Goal: Task Accomplishment & Management: Manage account settings

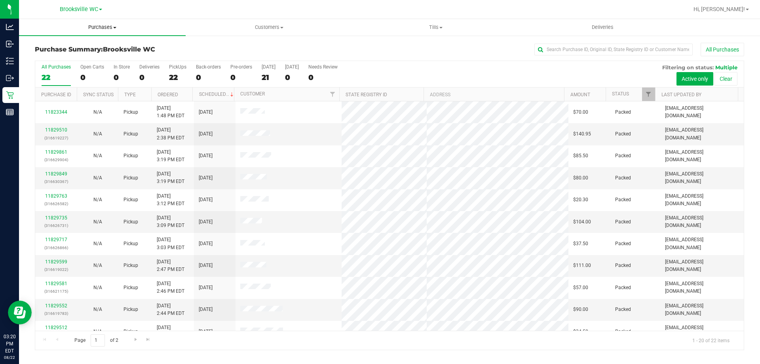
click at [100, 28] on span "Purchases" at bounding box center [102, 27] width 167 height 7
click at [83, 58] on li "Fulfillment" at bounding box center [102, 57] width 167 height 9
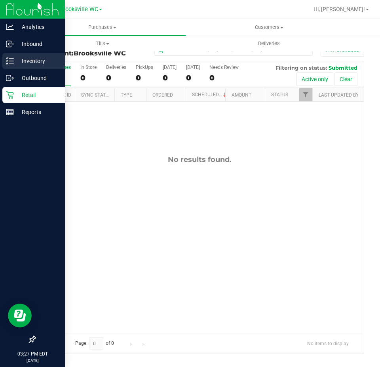
click at [18, 61] on p "Inventory" at bounding box center [37, 60] width 47 height 9
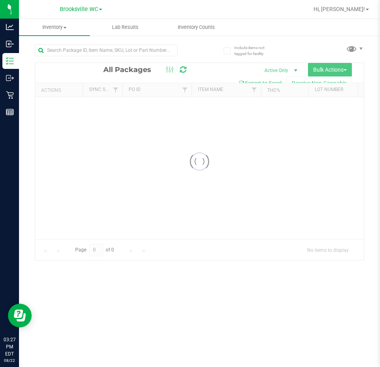
drag, startPoint x: 18, startPoint y: 61, endPoint x: 193, endPoint y: 174, distance: 208.1
click at [193, 174] on div at bounding box center [199, 161] width 329 height 197
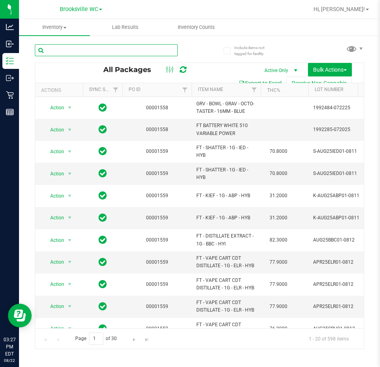
click at [110, 47] on input "text" at bounding box center [106, 50] width 143 height 12
paste input "W-AUG25GRZ01-0809"
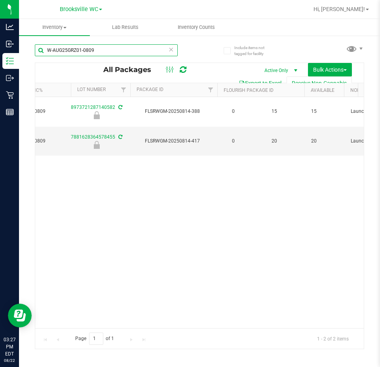
scroll to position [0, 356]
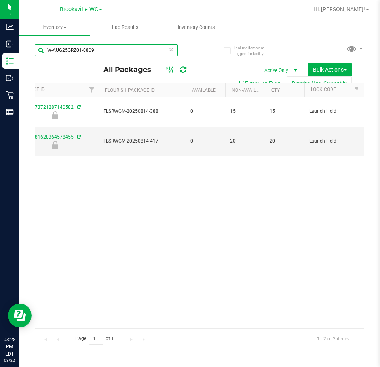
click at [103, 48] on input "W-AUG25GRZ01-0809" at bounding box center [106, 50] width 143 height 12
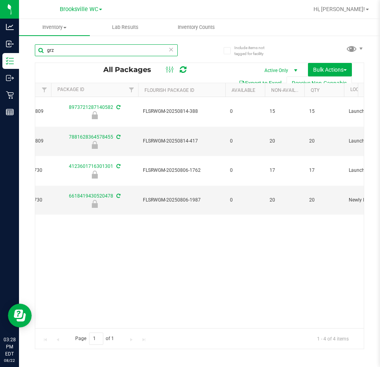
scroll to position [0, 396]
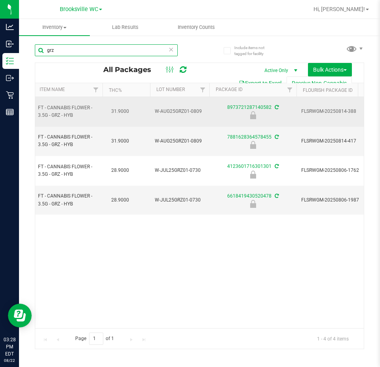
type input "grz"
drag, startPoint x: 156, startPoint y: 110, endPoint x: 198, endPoint y: 113, distance: 42.8
click at [198, 113] on td "W-AUG25GRZ01-0809" at bounding box center [179, 112] width 59 height 30
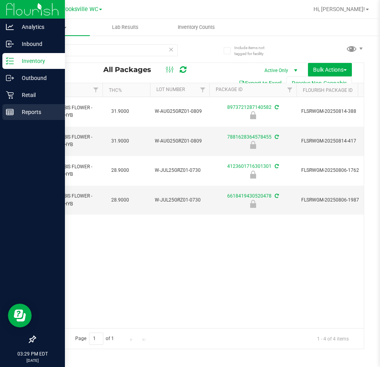
click at [23, 109] on p "Reports" at bounding box center [37, 111] width 47 height 9
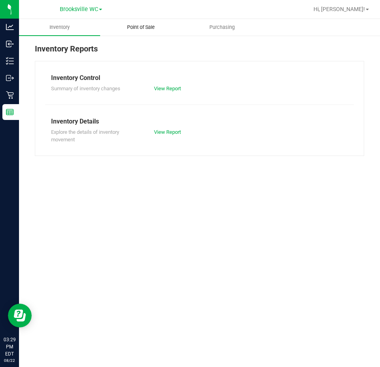
click at [144, 25] on span "Point of Sale" at bounding box center [140, 27] width 49 height 7
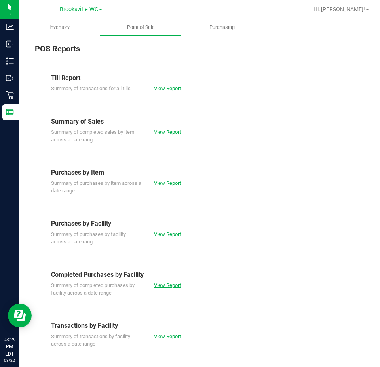
click at [173, 284] on link "View Report" at bounding box center [167, 285] width 27 height 6
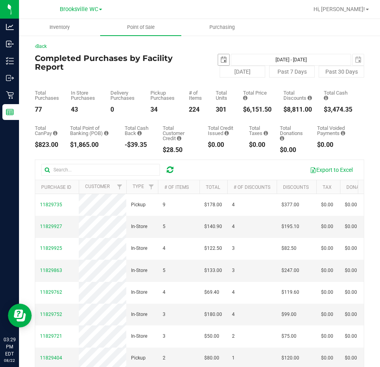
click at [220, 57] on span "select" at bounding box center [223, 60] width 6 height 6
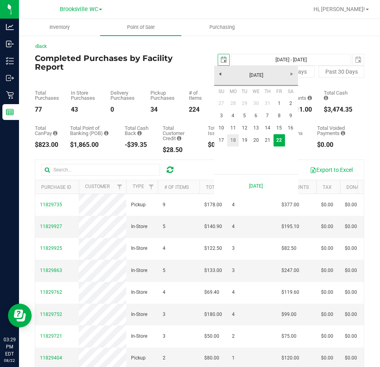
scroll to position [0, 20]
click at [263, 138] on link "21" at bounding box center [267, 140] width 11 height 12
type input "2025-08-21"
type input "Aug 21, 2025 - Aug 22, 2025"
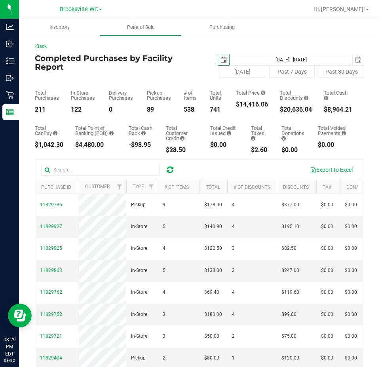
click at [218, 58] on span "select" at bounding box center [223, 59] width 11 height 11
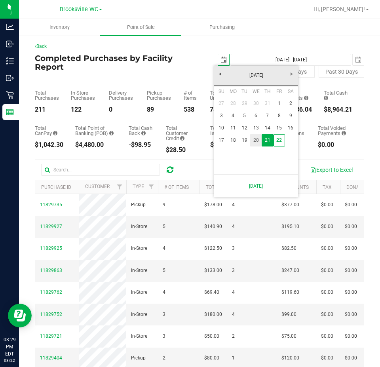
click at [258, 143] on link "20" at bounding box center [255, 140] width 11 height 12
type input "2025-08-20"
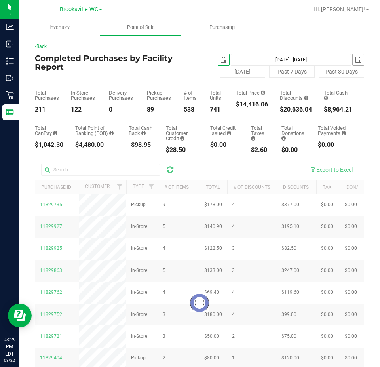
click at [353, 63] on span "select" at bounding box center [358, 59] width 11 height 11
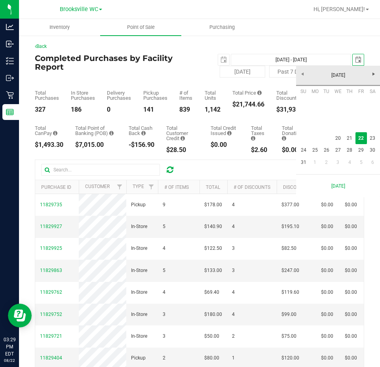
scroll to position [0, 20]
click at [337, 134] on link "20" at bounding box center [337, 138] width 11 height 12
type input "Aug 20, 2025 - Aug 20, 2025"
type input "2025-08-20"
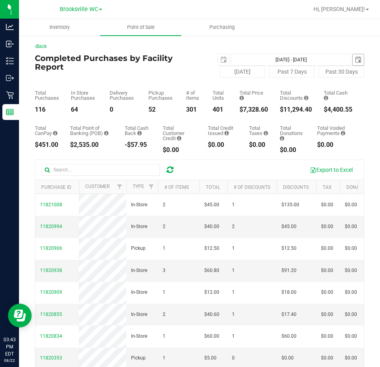
click at [355, 57] on span "select" at bounding box center [358, 60] width 6 height 6
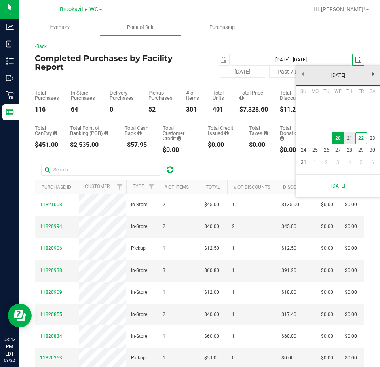
click at [347, 139] on link "21" at bounding box center [349, 138] width 11 height 12
type input "Aug 20, 2025 - Aug 21, 2025"
type input "2025-08-21"
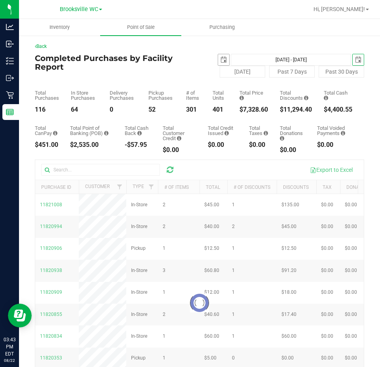
click at [218, 60] on span "select" at bounding box center [223, 59] width 11 height 11
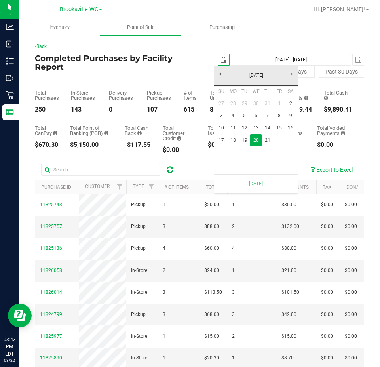
scroll to position [0, 20]
click at [270, 139] on link "21" at bounding box center [267, 140] width 11 height 12
type input "Aug 21, 2025 - Aug 21, 2025"
type input "2025-08-21"
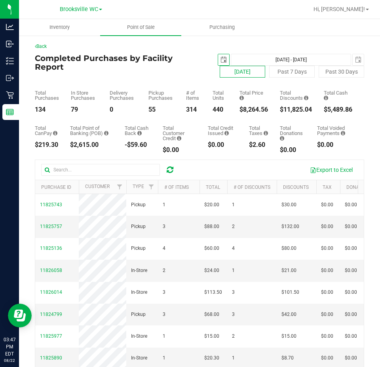
click at [240, 76] on button "[DATE]" at bounding box center [243, 72] width 46 height 12
type input "[DATE] - [DATE]"
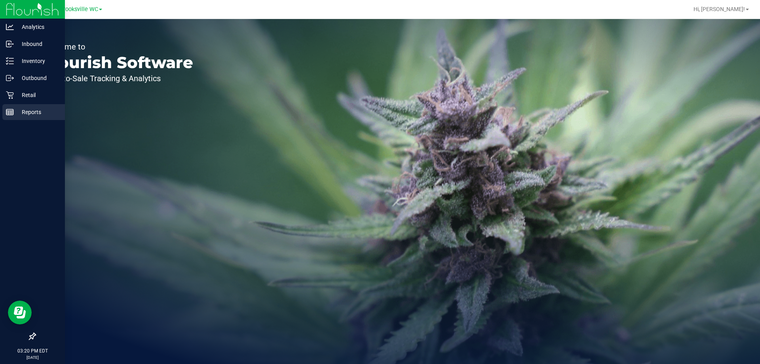
click at [7, 112] on icon at bounding box center [10, 112] width 8 height 8
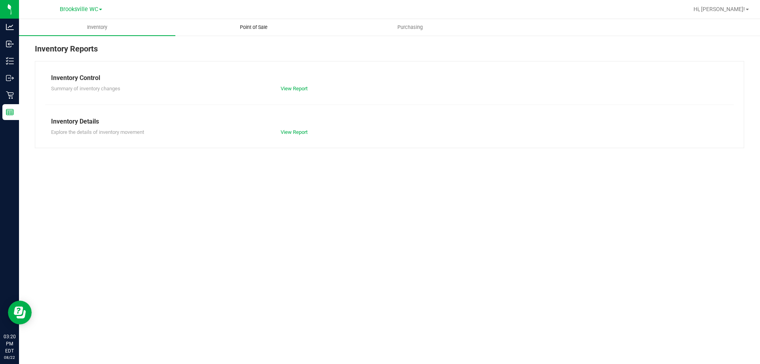
click at [234, 26] on span "Point of Sale" at bounding box center [253, 27] width 49 height 7
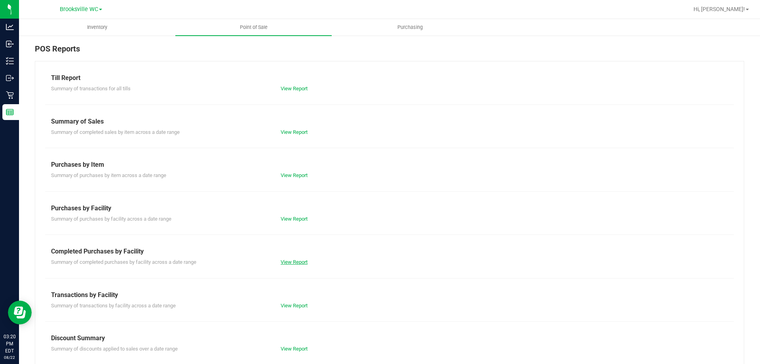
click at [298, 264] on link "View Report" at bounding box center [294, 262] width 27 height 6
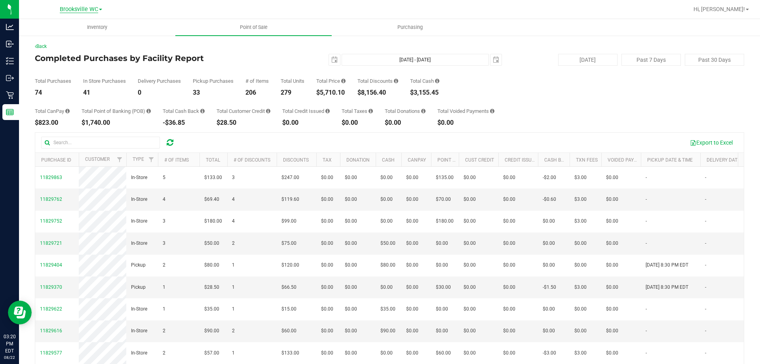
click at [80, 9] on span "Brooksville WC" at bounding box center [79, 9] width 38 height 7
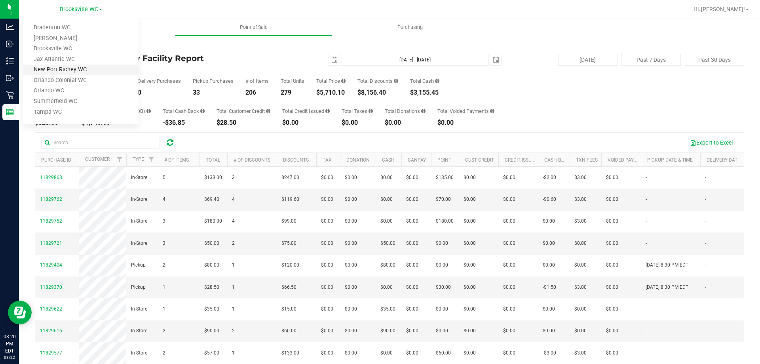
click at [72, 68] on link "New Port Richey WC" at bounding box center [81, 70] width 116 height 11
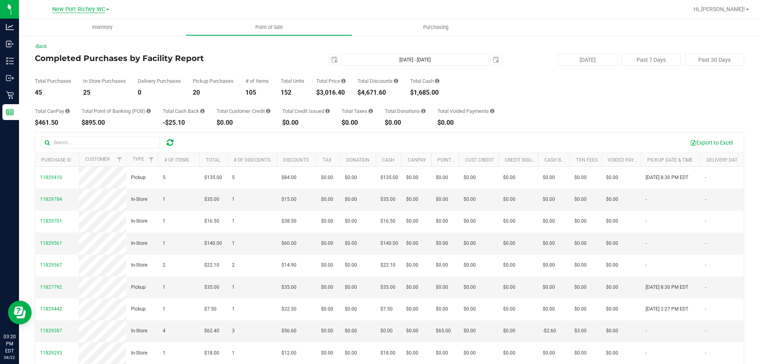
click at [89, 11] on span "New Port Richey WC" at bounding box center [78, 9] width 53 height 7
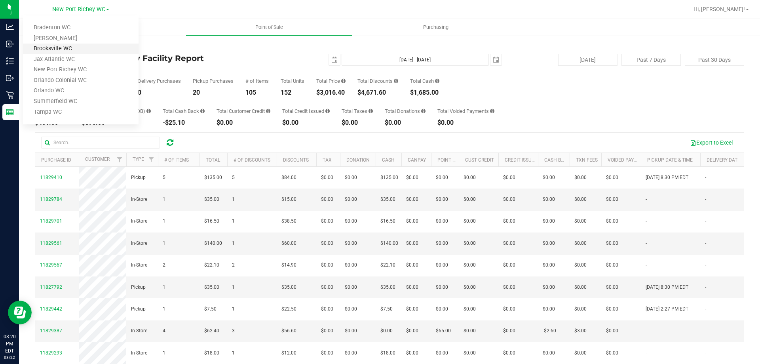
click at [81, 47] on link "Brooksville WC" at bounding box center [81, 49] width 116 height 11
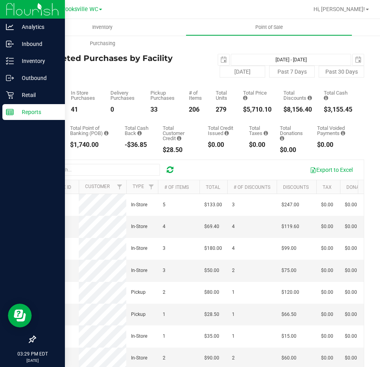
click at [25, 112] on p "Reports" at bounding box center [37, 111] width 47 height 9
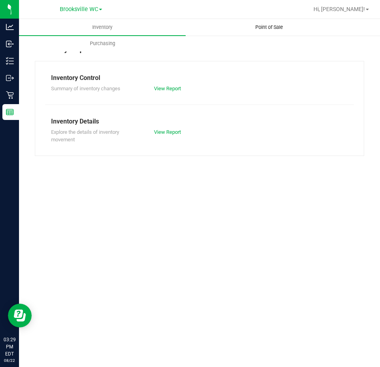
click at [283, 28] on span "Point of Sale" at bounding box center [269, 27] width 49 height 7
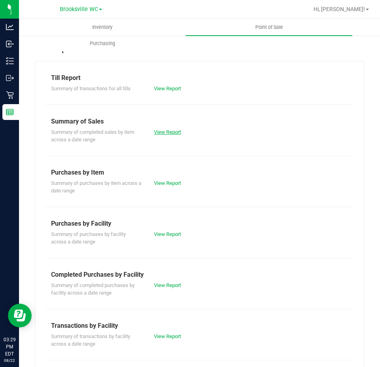
click at [160, 132] on link "View Report" at bounding box center [167, 132] width 27 height 6
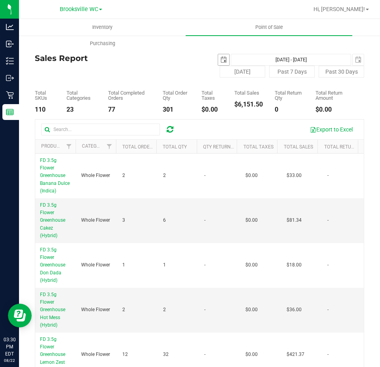
click at [218, 64] on span "select" at bounding box center [223, 59] width 11 height 11
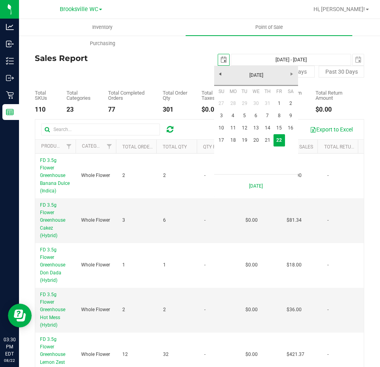
scroll to position [0, 20]
click at [252, 143] on link "20" at bounding box center [255, 140] width 11 height 12
type input "2025-08-20"
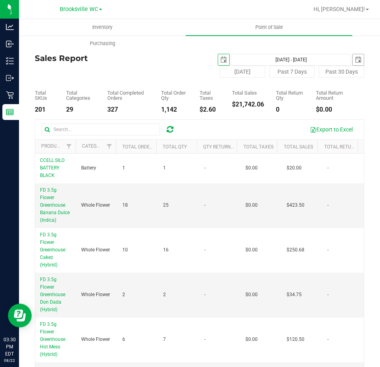
click at [353, 62] on span "select" at bounding box center [358, 59] width 11 height 11
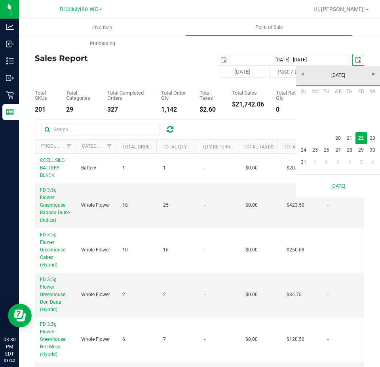
scroll to position [0, 20]
click at [342, 138] on link "20" at bounding box center [337, 138] width 11 height 12
type input "Aug 20, 2025 - Aug 20, 2025"
type input "2025-08-20"
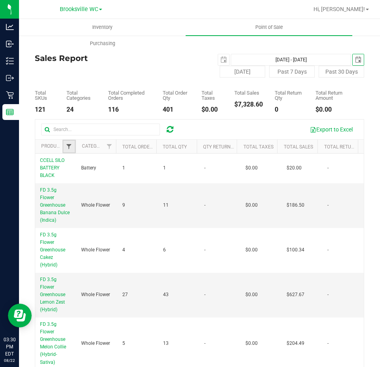
click at [68, 148] on span "Filter" at bounding box center [69, 146] width 6 height 6
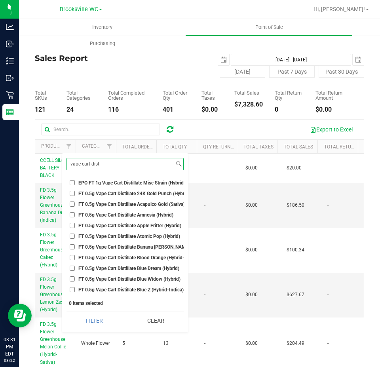
type input "vape cart dist"
click at [70, 205] on input "FT 0.5g Vape Cart Distillate Acapulco Gold (Sativa)" at bounding box center [72, 203] width 5 height 5
checkbox input "true"
click at [74, 216] on input "FT 0.5g Vape Cart Distillate Amnesia (Hybrid)" at bounding box center [72, 214] width 5 height 5
checkbox input "true"
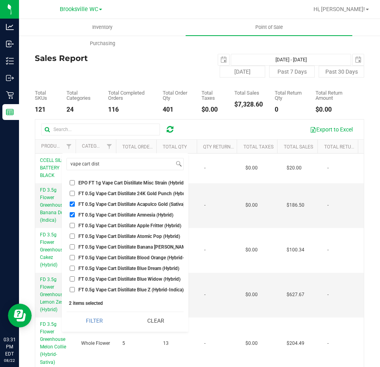
click at [74, 237] on input "FT 0.5g Vape Cart Distillate Atomic Pop (Hybrid)" at bounding box center [72, 236] width 5 height 5
checkbox input "true"
click at [74, 245] on input "FT 0.5g Vape Cart Distillate Banana Runtz (Hybrid)" at bounding box center [72, 246] width 5 height 5
checkbox input "true"
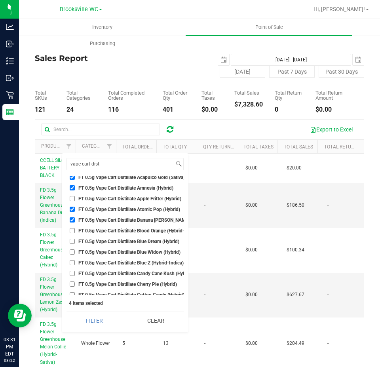
scroll to position [40, 0]
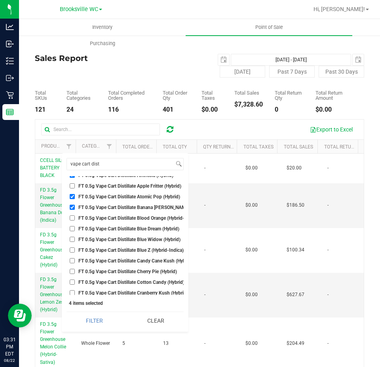
click at [74, 251] on input "FT 0.5g Vape Cart Distillate Blue Z (Hybrid-Indica)" at bounding box center [72, 249] width 5 height 5
checkbox input "true"
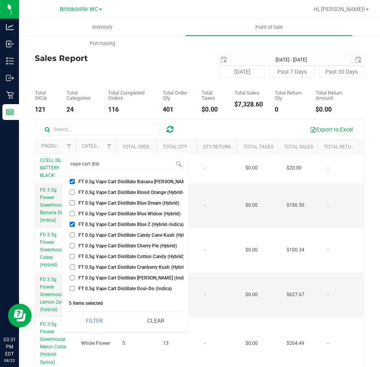
scroll to position [79, 0]
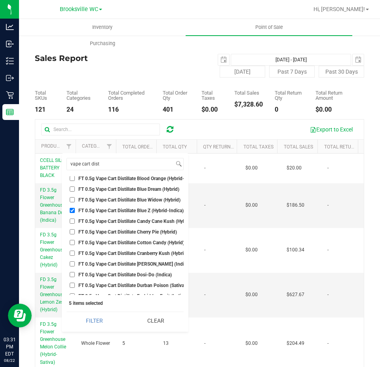
click at [100, 245] on span "FT 0.5g Vape Cart Distillate Cotton Candy (Hybrid)" at bounding box center [131, 242] width 106 height 5
click at [75, 245] on input "FT 0.5g Vape Cart Distillate Cotton Candy (Hybrid)" at bounding box center [72, 242] width 5 height 5
checkbox input "true"
click at [109, 263] on span "FT 0.5g Vape Cart Distillate Donny Burger (Indica)" at bounding box center [134, 264] width 112 height 5
click at [75, 263] on input "FT 0.5g Vape Cart Distillate Donny Burger (Indica)" at bounding box center [72, 263] width 5 height 5
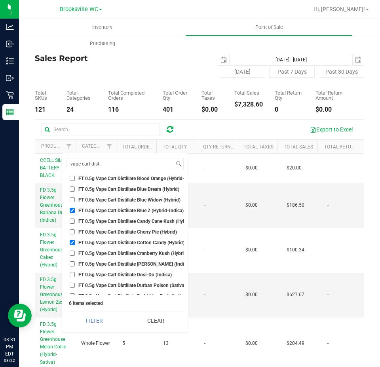
checkbox input "true"
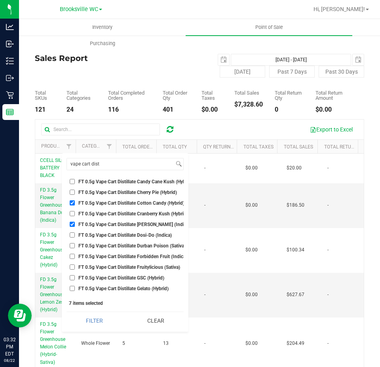
click at [123, 235] on span "FT 0.5g Vape Cart Distillate Dosi-Do (Indica)" at bounding box center [124, 235] width 93 height 5
click at [75, 235] on input "FT 0.5g Vape Cart Distillate Dosi-Do (Indica)" at bounding box center [72, 234] width 5 height 5
checkbox input "true"
click at [131, 244] on span "FT 0.5g Vape Cart Distillate Durban Poison (Sativa)" at bounding box center [131, 245] width 107 height 5
click at [75, 244] on input "FT 0.5g Vape Cart Distillate Durban Poison (Sativa)" at bounding box center [72, 245] width 5 height 5
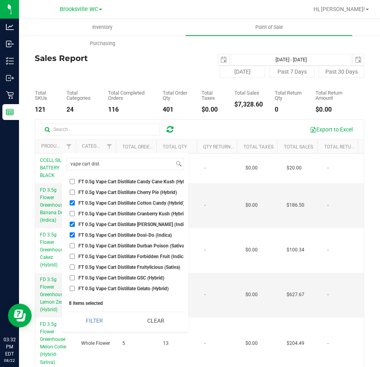
checkbox input "true"
click at [131, 267] on span "FT 0.5g Vape Cart Distillate Fruitylicious (Sativa)" at bounding box center [129, 267] width 102 height 5
click at [75, 267] on input "FT 0.5g Vape Cart Distillate Fruitylicious (Sativa)" at bounding box center [72, 266] width 5 height 5
checkbox input "true"
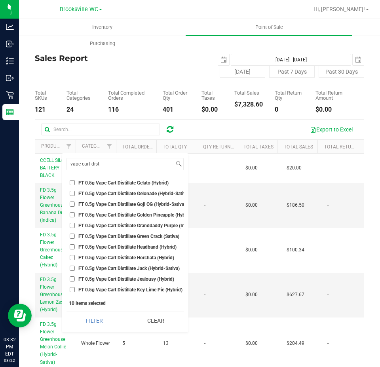
scroll to position [237, 0]
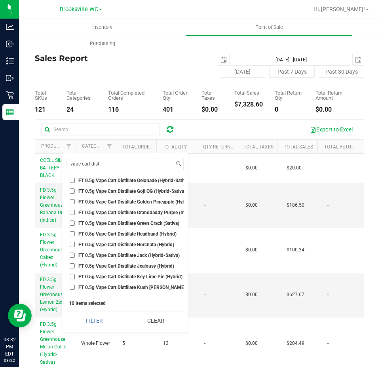
click at [130, 225] on span "FT 0.5g Vape Cart Distillate Green Crack (Sativa)" at bounding box center [128, 223] width 101 height 5
click at [75, 225] on input "FT 0.5g Vape Cart Distillate Green Crack (Sativa)" at bounding box center [72, 222] width 5 height 5
checkbox input "true"
click at [134, 253] on span "FT 0.5g Vape Cart Distillate Jack (Hybrid-Sativa)" at bounding box center [128, 255] width 101 height 5
click at [75, 253] on input "FT 0.5g Vape Cart Distillate Jack (Hybrid-Sativa)" at bounding box center [72, 255] width 5 height 5
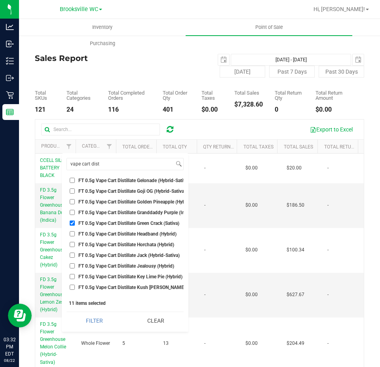
checkbox input "true"
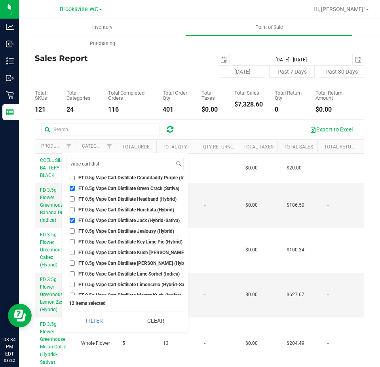
scroll to position [317, 0]
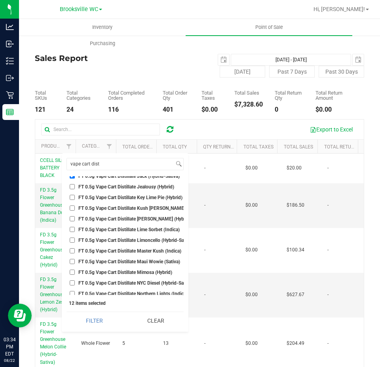
click at [108, 199] on span "FT 0.5g Vape Cart Distillate Key Lime Pie (Hybrid)" at bounding box center [130, 197] width 104 height 5
click at [75, 199] on input "FT 0.5g Vape Cart Distillate Key Lime Pie (Hybrid)" at bounding box center [72, 197] width 5 height 5
checkbox input "true"
click at [125, 217] on span "FT 0.5g Vape Cart Distillate Lemon Jack (Hybrid-Sativa)" at bounding box center [141, 219] width 127 height 5
click at [75, 217] on input "FT 0.5g Vape Cart Distillate Lemon Jack (Hybrid-Sativa)" at bounding box center [72, 218] width 5 height 5
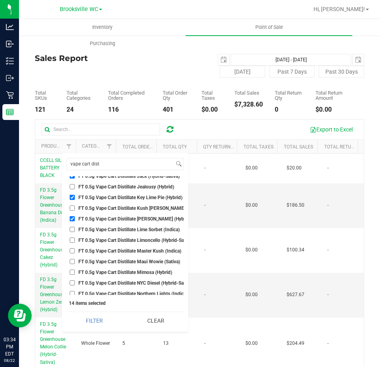
click at [135, 218] on span "FT 0.5g Vape Cart Distillate Lemon Jack (Hybrid-Sativa)" at bounding box center [141, 219] width 127 height 5
click at [75, 218] on input "FT 0.5g Vape Cart Distillate Lemon Jack (Hybrid-Sativa)" at bounding box center [72, 218] width 5 height 5
checkbox input "false"
click at [136, 230] on span "FT 0.5g Vape Cart Distillate Lime Sorbet (Indica)" at bounding box center [128, 229] width 101 height 5
click at [75, 230] on input "FT 0.5g Vape Cart Distillate Lime Sorbet (Indica)" at bounding box center [72, 229] width 5 height 5
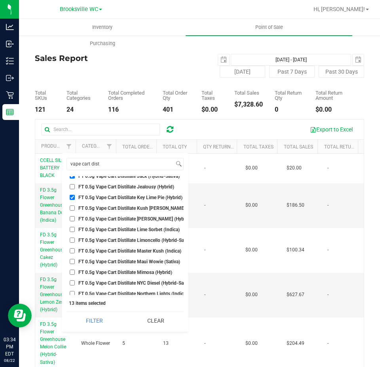
checkbox input "true"
click at [137, 252] on span "FT 0.5g Vape Cart Distillate Master Kush (Indica)" at bounding box center [129, 251] width 103 height 5
click at [75, 252] on input "FT 0.5g Vape Cart Distillate Master Kush (Indica)" at bounding box center [72, 250] width 5 height 5
checkbox input "true"
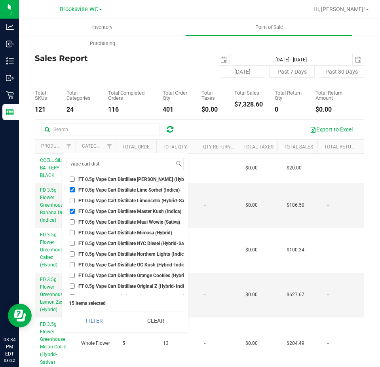
click at [114, 234] on span "FT 0.5g Vape Cart Distillate Mimosa (Hybrid)" at bounding box center [125, 232] width 94 height 5
click at [75, 234] on input "FT 0.5g Vape Cart Distillate Mimosa (Hybrid)" at bounding box center [72, 232] width 5 height 5
checkbox input "true"
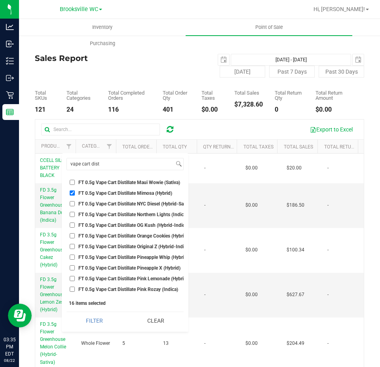
click at [95, 247] on span "FT 0.5g Vape Cart Distillate Original Z (Hybrid-Indica)" at bounding box center [134, 246] width 112 height 5
click at [75, 247] on input "FT 0.5g Vape Cart Distillate Original Z (Hybrid-Indica)" at bounding box center [72, 246] width 5 height 5
checkbox input "true"
click at [120, 212] on span "FT 0.5g Vape Cart Distillate Northern Lights (Indica)" at bounding box center [132, 214] width 109 height 5
click at [75, 212] on input "FT 0.5g Vape Cart Distillate Northern Lights (Indica)" at bounding box center [72, 214] width 5 height 5
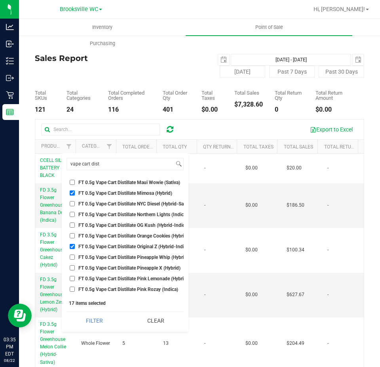
checkbox input "true"
click at [120, 202] on span "FT 0.5g Vape Cart Distillate NYC Diesel (Hybrid-Sativa)" at bounding box center [135, 203] width 114 height 5
click at [75, 202] on input "FT 0.5g Vape Cart Distillate NYC Diesel (Hybrid-Sativa)" at bounding box center [72, 203] width 5 height 5
checkbox input "true"
click at [132, 258] on span "FT 0.5g Vape Cart Distillate Pineapple Whip (Hybrid)" at bounding box center [133, 257] width 110 height 5
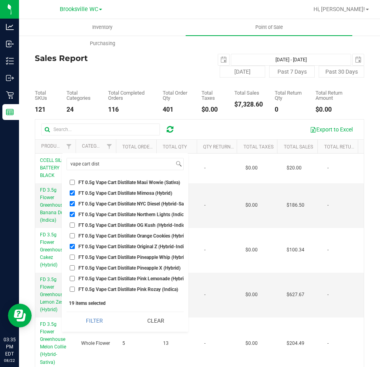
click at [75, 258] on input "FT 0.5g Vape Cart Distillate Pineapple Whip (Hybrid)" at bounding box center [72, 257] width 5 height 5
checkbox input "true"
click at [129, 266] on span "FT 0.5g Vape Cart Distillate Pineapple X (Hybrid)" at bounding box center [129, 268] width 102 height 5
click at [75, 265] on input "FT 0.5g Vape Cart Distillate Pineapple X (Hybrid)" at bounding box center [72, 267] width 5 height 5
checkbox input "true"
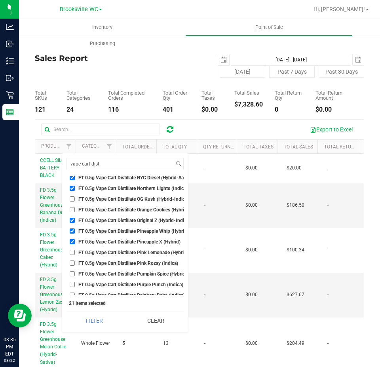
scroll to position [435, 0]
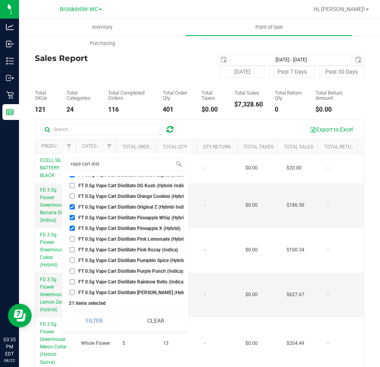
click at [124, 260] on span "FT 0.5g Vape Cart Distillate Pumpkin Spice (Hybrid-Indica)" at bounding box center [139, 260] width 123 height 5
click at [75, 260] on input "FT 0.5g Vape Cart Distillate Pumpkin Spice (Hybrid-Indica)" at bounding box center [72, 260] width 5 height 5
click at [125, 260] on span "FT 0.5g Vape Cart Distillate Pumpkin Spice (Hybrid-Indica)" at bounding box center [139, 260] width 123 height 5
click at [75, 260] on input "FT 0.5g Vape Cart Distillate Pumpkin Spice (Hybrid-Indica)" at bounding box center [72, 260] width 5 height 5
checkbox input "false"
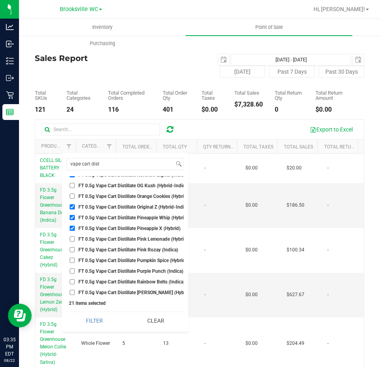
click at [125, 269] on span "FT 0.5g Vape Cart Distillate Purple Punch (Indica)" at bounding box center [130, 271] width 105 height 5
click at [75, 269] on input "FT 0.5g Vape Cart Distillate Purple Punch (Indica)" at bounding box center [72, 270] width 5 height 5
checkbox input "true"
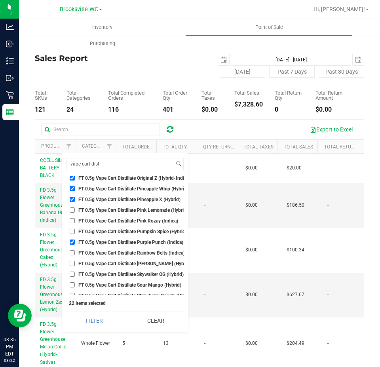
scroll to position [475, 0]
click at [118, 275] on span "FT 0.5g Vape Cart Distillate Sour Mango (Hybrid)" at bounding box center [129, 274] width 103 height 5
click at [75, 275] on input "FT 0.5g Vape Cart Distillate Sour Mango (Hybrid)" at bounding box center [72, 274] width 5 height 5
checkbox input "true"
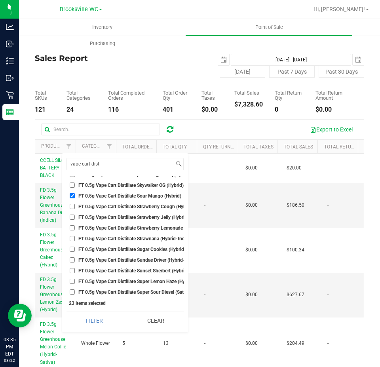
scroll to position [554, 0]
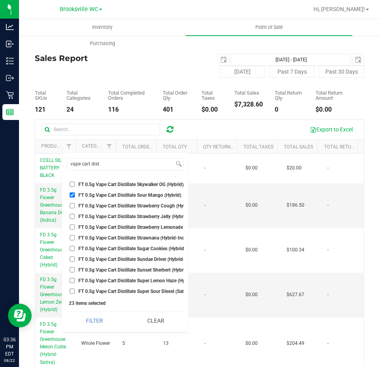
click at [115, 214] on span "FT 0.5g Vape Cart Distillate Strawberry Jelly (Hybrid)" at bounding box center [133, 216] width 110 height 5
click at [75, 214] on input "FT 0.5g Vape Cart Distillate Strawberry Jelly (Hybrid)" at bounding box center [72, 216] width 5 height 5
checkbox input "true"
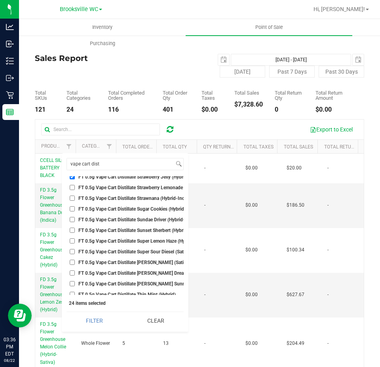
click at [129, 260] on span "FT 0.5g Vape Cart Distillate Tangie (Sativa)" at bounding box center [134, 262] width 112 height 5
click at [75, 260] on input "FT 0.5g Vape Cart Distillate Tangie (Sativa)" at bounding box center [72, 262] width 5 height 5
checkbox input "true"
click at [130, 271] on span "FT 0.5g Vape Cart Distillate Tangie Dream (Sativa)" at bounding box center [141, 273] width 126 height 5
click at [75, 271] on input "FT 0.5g Vape Cart Distillate Tangie Dream (Sativa)" at bounding box center [72, 272] width 5 height 5
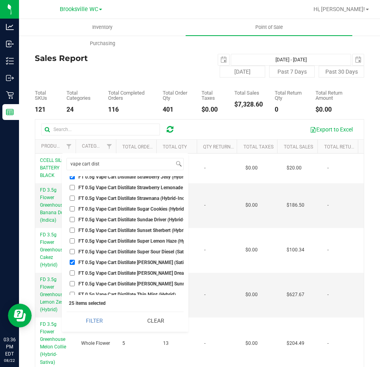
checkbox input "true"
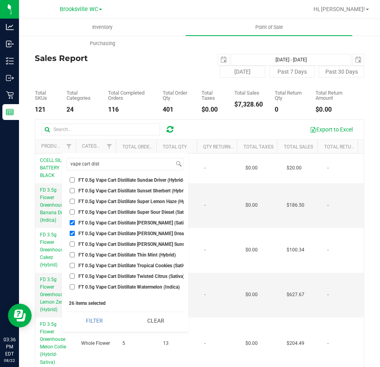
click at [119, 263] on span "FT 0.5g Vape Cart Distillate Tropical Cookies (Sativa)" at bounding box center [133, 265] width 111 height 5
click at [75, 263] on input "FT 0.5g Vape Cart Distillate Tropical Cookies (Sativa)" at bounding box center [72, 265] width 5 height 5
checkbox input "true"
click at [118, 273] on li "FT 0.5g Vape Cart Distillate Twisted Citrus (Sativa)" at bounding box center [124, 276] width 117 height 8
click at [112, 274] on span "FT 0.5g Vape Cart Distillate Twisted Citrus (Sativa)" at bounding box center [131, 276] width 106 height 5
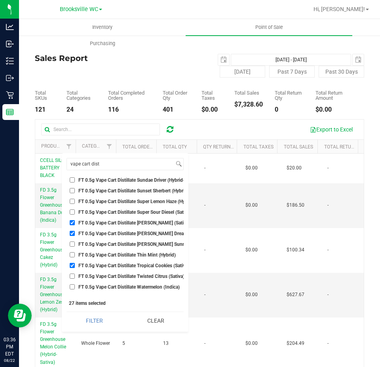
click at [75, 274] on input "FT 0.5g Vape Cart Distillate Twisted Citrus (Sativa)" at bounding box center [72, 276] width 5 height 5
checkbox input "true"
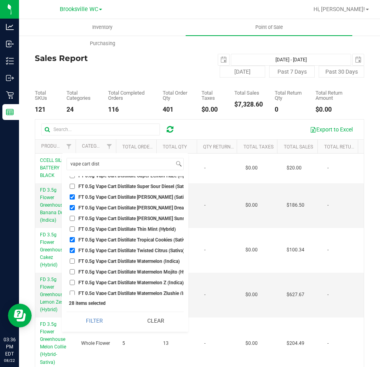
scroll to position [673, 0]
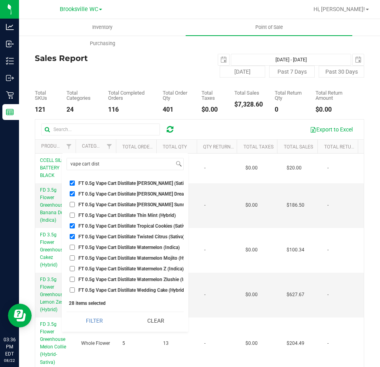
click at [110, 258] on span "FT 0.5g Vape Cart Distillate Watermelon Mojito (Hybrid)" at bounding box center [136, 258] width 117 height 5
click at [75, 258] on input "FT 0.5g Vape Cart Distillate Watermelon Mojito (Hybrid)" at bounding box center [72, 257] width 5 height 5
checkbox input "true"
click at [120, 266] on span "FT 0.5g Vape Cart Distillate Watermelon Z (Indica)" at bounding box center [130, 268] width 105 height 5
click at [75, 266] on input "FT 0.5g Vape Cart Distillate Watermelon Z (Indica)" at bounding box center [72, 268] width 5 height 5
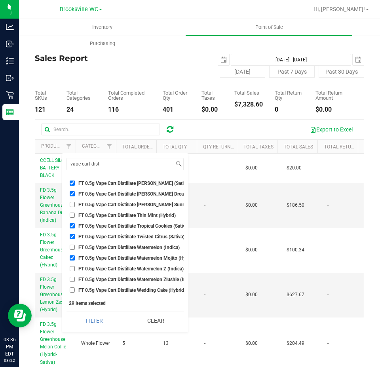
checkbox input "true"
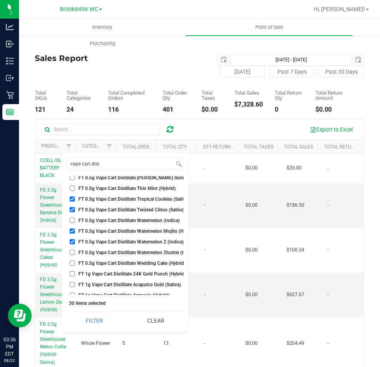
scroll to position [712, 0]
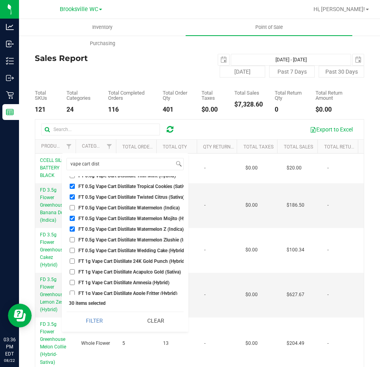
click at [138, 242] on span "FT 0.5g Vape Cart Distillate Watermelon Zlushie (Indica)" at bounding box center [137, 239] width 118 height 5
click at [75, 242] on input "FT 0.5g Vape Cart Distillate Watermelon Zlushie (Indica)" at bounding box center [72, 239] width 5 height 5
checkbox input "true"
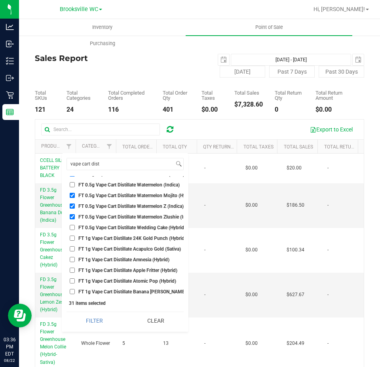
scroll to position [752, 0]
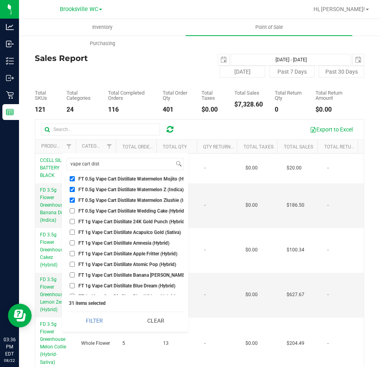
click at [132, 230] on span "FT 1g Vape Cart Distillate Acapulco Gold (Sativa)" at bounding box center [129, 232] width 103 height 5
click at [75, 230] on input "FT 1g Vape Cart Distillate Acapulco Gold (Sativa)" at bounding box center [72, 232] width 5 height 5
checkbox input "true"
click at [126, 244] on span "FT 1g Vape Cart Distillate Amnesia (Hybrid)" at bounding box center [123, 243] width 91 height 5
click at [75, 244] on input "FT 1g Vape Cart Distillate Amnesia (Hybrid)" at bounding box center [72, 242] width 5 height 5
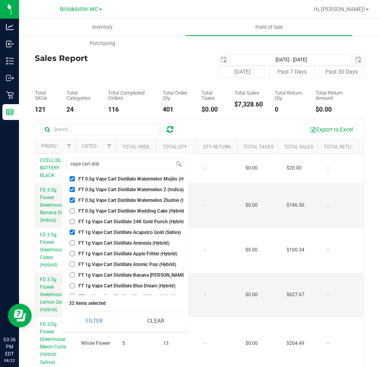
checkbox input "true"
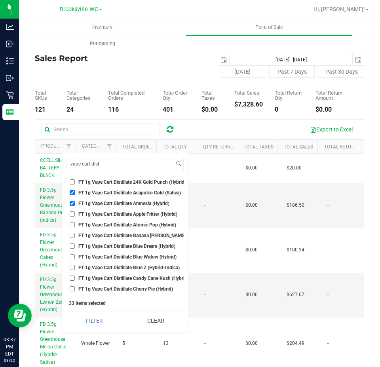
click at [125, 244] on span "FT 1g Vape Cart Distillate Blue Dream (Hybrid)" at bounding box center [126, 246] width 97 height 5
click at [75, 244] on input "FT 1g Vape Cart Distillate Blue Dream (Hybrid)" at bounding box center [72, 245] width 5 height 5
click at [125, 244] on span "FT 1g Vape Cart Distillate Blue Dream (Hybrid)" at bounding box center [126, 246] width 97 height 5
click at [75, 244] on input "FT 1g Vape Cart Distillate Blue Dream (Hybrid)" at bounding box center [72, 245] width 5 height 5
checkbox input "false"
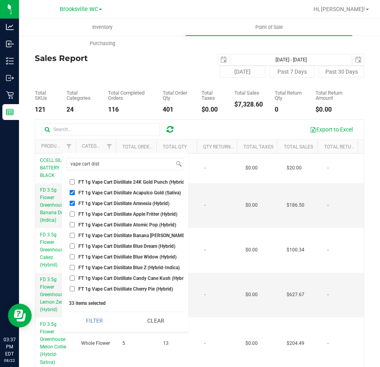
click at [136, 237] on span "FT 1g Vape Cart Distillate Banana Runtz (Hybrid)" at bounding box center [141, 235] width 126 height 5
click at [75, 237] on input "FT 1g Vape Cart Distillate Banana Runtz (Hybrid)" at bounding box center [72, 235] width 5 height 5
checkbox input "true"
click at [148, 266] on span "FT 1g Vape Cart Distillate Blue Z (Hybrid-Indica)" at bounding box center [128, 267] width 101 height 5
click at [75, 266] on input "FT 1g Vape Cart Distillate Blue Z (Hybrid-Indica)" at bounding box center [72, 267] width 5 height 5
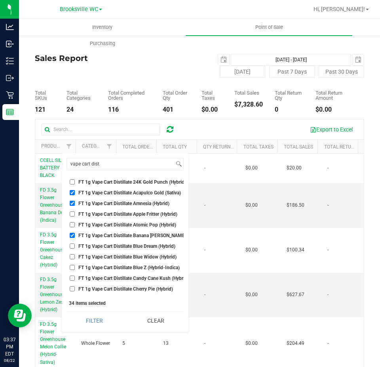
checkbox input "true"
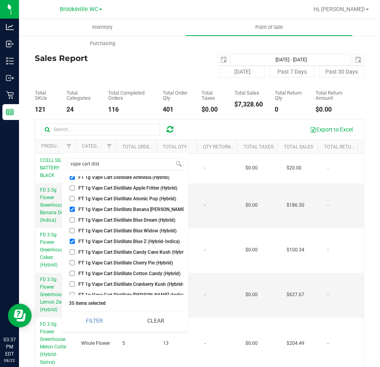
scroll to position [831, 0]
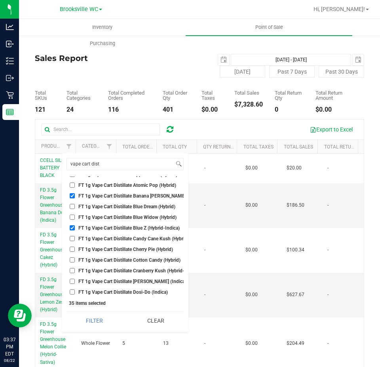
click at [144, 255] on ul "Select All BDS Black Terp Pen CCELL SILO BATTERY BLACK CR 0.35g Pre-Roll Island…" at bounding box center [124, 235] width 117 height 119
click at [145, 260] on span "FT 1g Vape Cart Distillate Cotton Candy (Hybrid)" at bounding box center [129, 260] width 102 height 5
click at [75, 260] on input "FT 1g Vape Cart Distillate Cotton Candy (Hybrid)" at bounding box center [72, 259] width 5 height 5
checkbox input "true"
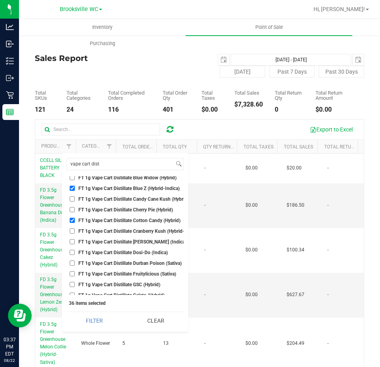
click at [144, 243] on span "FT 1g Vape Cart Distillate Donny Burger (Indica)" at bounding box center [132, 241] width 108 height 5
click at [75, 243] on input "FT 1g Vape Cart Distillate Donny Burger (Indica)" at bounding box center [72, 241] width 5 height 5
checkbox input "true"
click at [142, 251] on span "FT 1g Vape Cart Distillate Dosi-Do (Indica)" at bounding box center [122, 252] width 89 height 5
click at [75, 251] on input "FT 1g Vape Cart Distillate Dosi-Do (Indica)" at bounding box center [72, 252] width 5 height 5
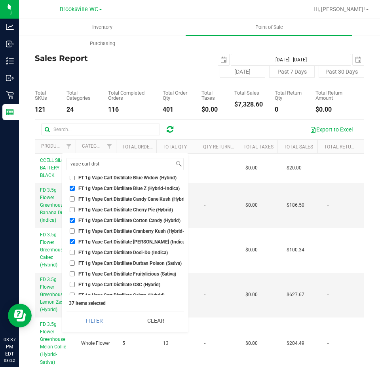
checkbox input "true"
click at [142, 261] on span "FT 1g Vape Cart Distillate Durban Poison (Sativa)" at bounding box center [129, 263] width 103 height 5
click at [75, 260] on input "FT 1g Vape Cart Distillate Durban Poison (Sativa)" at bounding box center [72, 262] width 5 height 5
checkbox input "true"
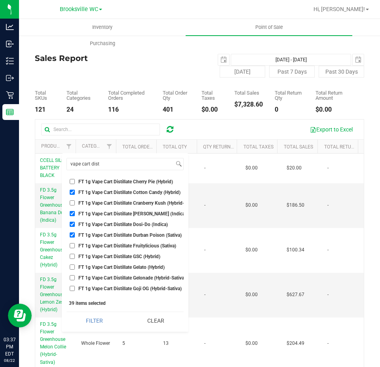
scroll to position [910, 0]
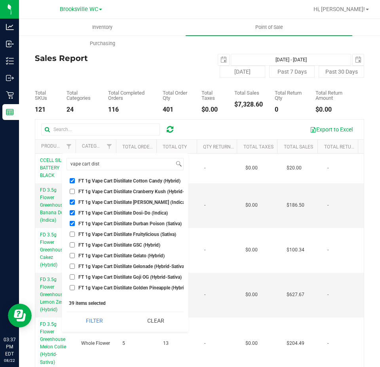
click at [125, 237] on li "FT 1g Vape Cart Distillate Fruitylicious (Sativa)" at bounding box center [124, 234] width 117 height 8
click at [123, 233] on span "FT 1g Vape Cart Distillate Fruitylicious (Sativa)" at bounding box center [127, 234] width 98 height 5
click at [75, 233] on input "FT 1g Vape Cart Distillate Fruitylicious (Sativa)" at bounding box center [72, 234] width 5 height 5
checkbox input "true"
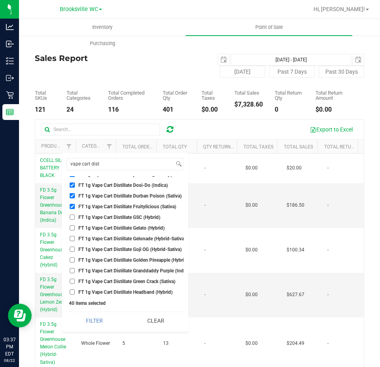
scroll to position [950, 0]
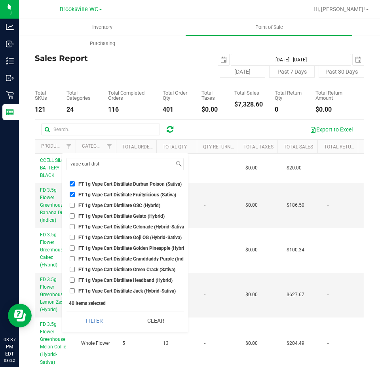
click at [131, 251] on li "FT 1g Vape Cart Distillate Golden Pineapple (Hybrid)" at bounding box center [124, 248] width 117 height 8
click at [127, 247] on span "FT 1g Vape Cart Distillate Golden Pineapple (Hybrid)" at bounding box center [133, 248] width 110 height 5
click at [75, 247] on input "FT 1g Vape Cart Distillate Golden Pineapple (Hybrid)" at bounding box center [72, 247] width 5 height 5
checkbox input "true"
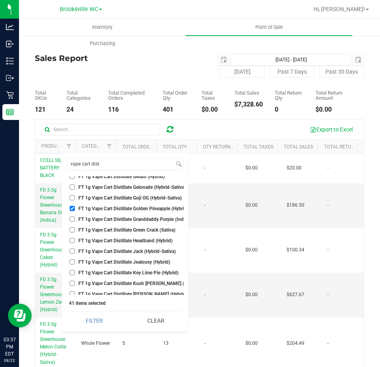
click at [118, 232] on span "FT 1g Vape Cart Distillate Green Crack (Sativa)" at bounding box center [126, 230] width 97 height 5
click at [75, 232] on input "FT 1g Vape Cart Distillate Green Crack (Sativa)" at bounding box center [72, 229] width 5 height 5
checkbox input "true"
click at [127, 251] on span "FT 1g Vape Cart Distillate Jack (Hybrid-Sativa)" at bounding box center [126, 251] width 97 height 5
click at [75, 251] on input "FT 1g Vape Cart Distillate Jack (Hybrid-Sativa)" at bounding box center [72, 251] width 5 height 5
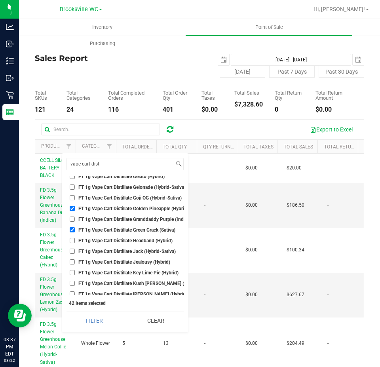
checkbox input "true"
click at [127, 263] on span "FT 1g Vape Cart Distillate Jealousy (Hybrid)" at bounding box center [124, 262] width 92 height 5
click at [75, 263] on input "FT 1g Vape Cart Distillate Jealousy (Hybrid)" at bounding box center [72, 261] width 5 height 5
checkbox input "true"
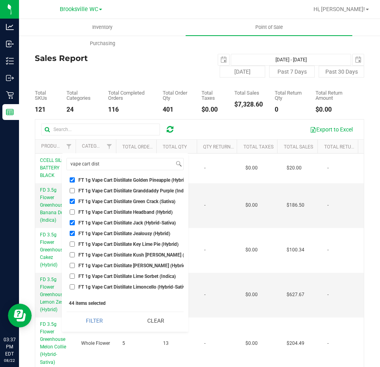
scroll to position [1029, 0]
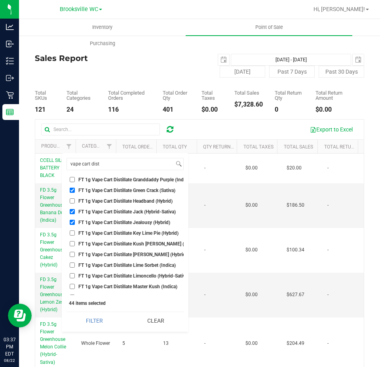
click at [122, 236] on span "FT 1g Vape Cart Distillate Key Lime Pie (Hybrid)" at bounding box center [128, 233] width 100 height 5
click at [75, 236] on input "FT 1g Vape Cart Distillate Key Lime Pie (Hybrid)" at bounding box center [72, 232] width 5 height 5
checkbox input "true"
click at [120, 243] on span "FT 1g Vape Cart Distillate Kush Mintz (Hybrid)" at bounding box center [138, 243] width 121 height 5
click at [75, 243] on input "FT 1g Vape Cart Distillate Kush Mintz (Hybrid)" at bounding box center [72, 243] width 5 height 5
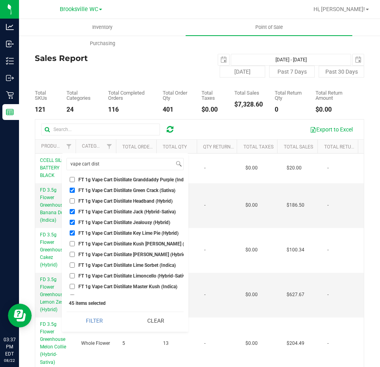
checkbox input "true"
click at [123, 265] on span "FT 1g Vape Cart Distillate Lime Sorbet (Indica)" at bounding box center [126, 265] width 97 height 5
click at [75, 265] on input "FT 1g Vape Cart Distillate Lime Sorbet (Indica)" at bounding box center [72, 264] width 5 height 5
checkbox input "true"
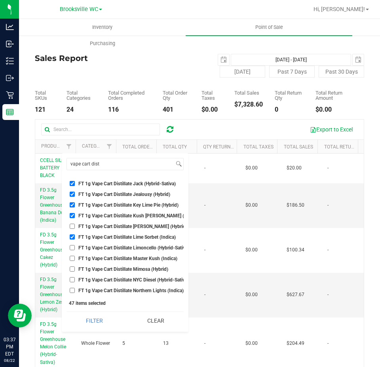
scroll to position [1069, 0]
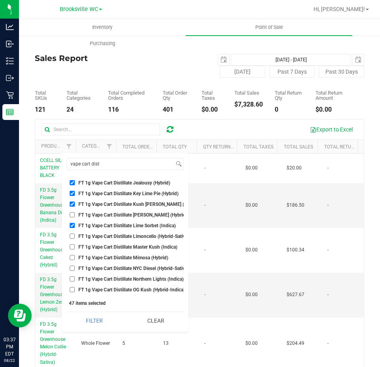
click at [123, 247] on span "FT 1g Vape Cart Distillate Master Kush (Indica)" at bounding box center [127, 247] width 99 height 5
click at [75, 247] on input "FT 1g Vape Cart Distillate Master Kush (Indica)" at bounding box center [72, 246] width 5 height 5
checkbox input "true"
click at [125, 256] on span "FT 1g Vape Cart Distillate Mimosa (Hybrid)" at bounding box center [123, 257] width 90 height 5
click at [75, 256] on input "FT 1g Vape Cart Distillate Mimosa (Hybrid)" at bounding box center [72, 257] width 5 height 5
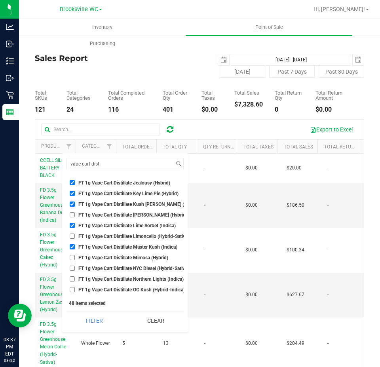
checkbox input "true"
click at [134, 280] on span "FT 1g Vape Cart Distillate Northern Lights (Indica)" at bounding box center [130, 279] width 105 height 5
click at [75, 280] on input "FT 1g Vape Cart Distillate Northern Lights (Indica)" at bounding box center [72, 278] width 5 height 5
checkbox input "true"
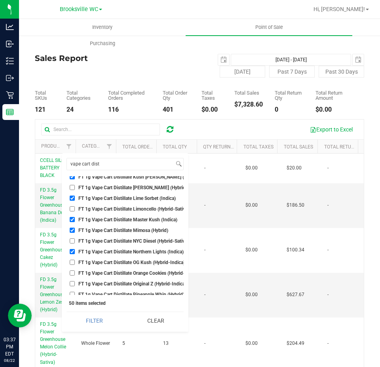
scroll to position [1108, 0]
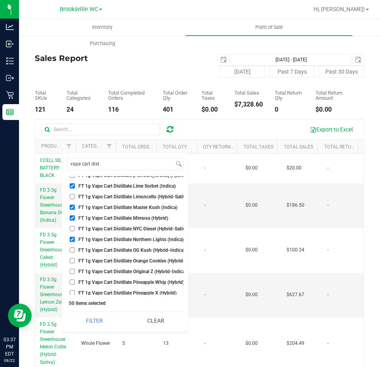
click at [132, 270] on span "FT 1g Vape Cart Distillate Original Z (Hybrid-Indica)" at bounding box center [132, 271] width 108 height 5
click at [75, 270] on input "FT 1g Vape Cart Distillate Original Z (Hybrid-Indica)" at bounding box center [72, 271] width 5 height 5
checkbox input "true"
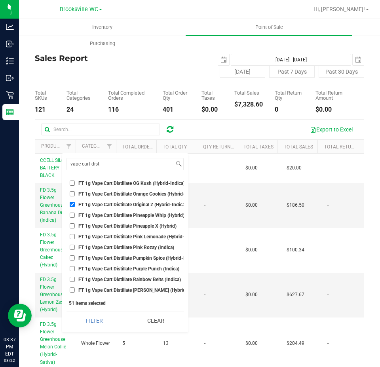
scroll to position [1187, 0]
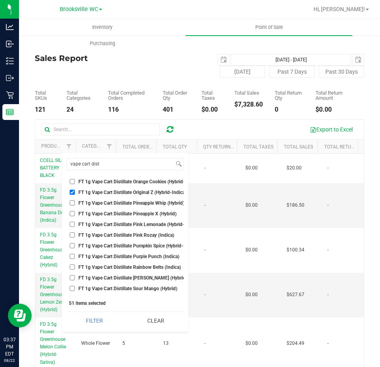
click at [130, 255] on span "FT 1g Vape Cart Distillate Purple Punch (Indica)" at bounding box center [128, 256] width 101 height 5
click at [75, 255] on input "FT 1g Vape Cart Distillate Purple Punch (Indica)" at bounding box center [72, 256] width 5 height 5
checkbox input "true"
click at [88, 205] on span "FT 1g Vape Cart Distillate Pineapple Whip (Hybrid)" at bounding box center [131, 203] width 106 height 5
click at [75, 205] on input "FT 1g Vape Cart Distillate Pineapple Whip (Hybrid)" at bounding box center [72, 202] width 5 height 5
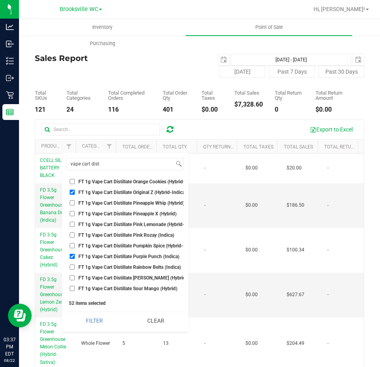
checkbox input "true"
click at [90, 213] on span "FT 1g Vape Cart Distillate Pineapple X (Hybrid)" at bounding box center [127, 213] width 98 height 5
click at [75, 213] on input "FT 1g Vape Cart Distillate Pineapple X (Hybrid)" at bounding box center [72, 213] width 5 height 5
checkbox input "true"
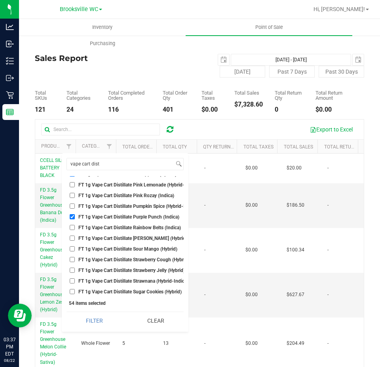
click at [116, 262] on span "FT 1g Vape Cart Distillate Strawberry Cough (Hybrid-Sativa)" at bounding box center [140, 259] width 125 height 5
click at [75, 262] on input "FT 1g Vape Cart Distillate Strawberry Cough (Hybrid-Sativa)" at bounding box center [72, 259] width 5 height 5
checkbox input "true"
click at [113, 268] on span "FT 1g Vape Cart Distillate Strawberry Jelly (Hybrid)" at bounding box center [131, 270] width 106 height 5
click at [75, 268] on input "FT 1g Vape Cart Distillate Strawberry Jelly (Hybrid)" at bounding box center [72, 270] width 5 height 5
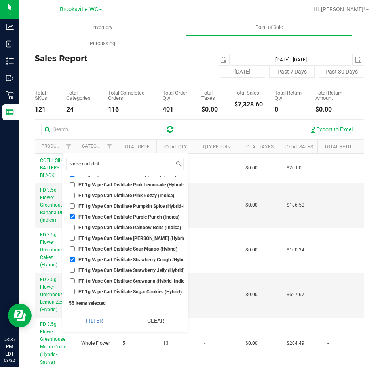
checkbox input "true"
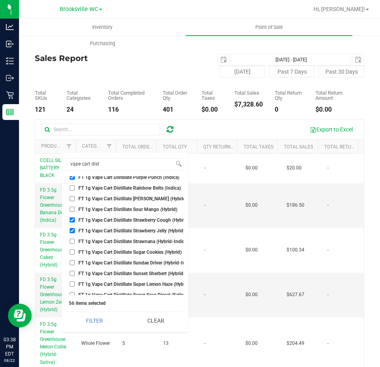
scroll to position [1306, 0]
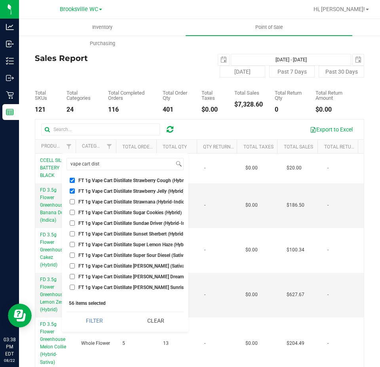
click at [120, 257] on span "FT 1g Vape Cart Distillate Super Sour Diesel (Sativa)" at bounding box center [132, 255] width 109 height 5
click at [75, 257] on input "FT 1g Vape Cart Distillate Super Sour Diesel (Sativa)" at bounding box center [72, 255] width 5 height 5
checkbox input "true"
click at [128, 275] on span "FT 1g Vape Cart Distillate Tangie Dream (Sativa)" at bounding box center [139, 276] width 122 height 5
click at [75, 275] on input "FT 1g Vape Cart Distillate Tangie Dream (Sativa)" at bounding box center [72, 276] width 5 height 5
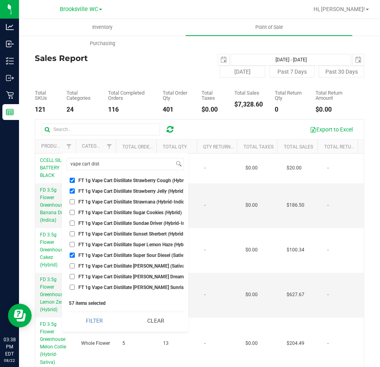
checkbox input "true"
click at [130, 265] on span "FT 1g Vape Cart Distillate Tangie (Sativa)" at bounding box center [132, 266] width 108 height 5
click at [75, 265] on input "FT 1g Vape Cart Distillate Tangie (Sativa)" at bounding box center [72, 265] width 5 height 5
checkbox input "true"
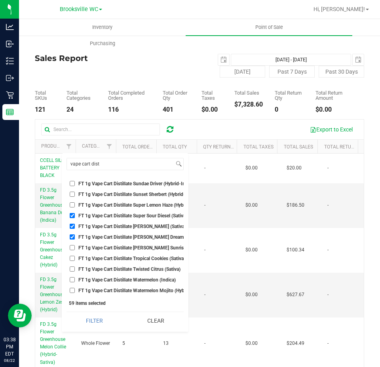
click at [148, 196] on span "FT 1g Vape Cart Distillate Sunset Sherbert (Hybrid-Indica)" at bounding box center [139, 194] width 122 height 5
click at [75, 196] on input "FT 1g Vape Cart Distillate Sunset Sherbert (Hybrid-Indica)" at bounding box center [72, 194] width 5 height 5
checkbox input "true"
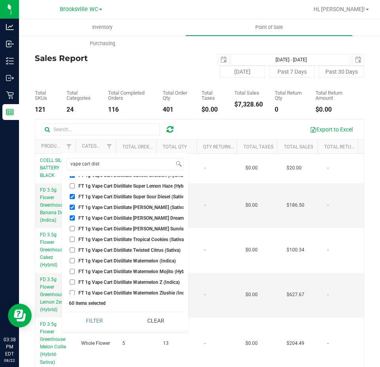
scroll to position [1373, 0]
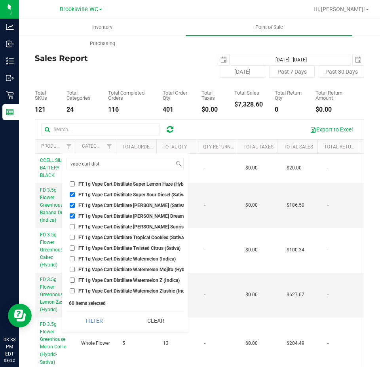
click at [141, 234] on li "FT 1g Vape Cart Distillate Tropical Cookies (Sativa)" at bounding box center [124, 237] width 117 height 8
click at [142, 235] on span "FT 1g Vape Cart Distillate Tropical Cookies (Sativa)" at bounding box center [131, 237] width 107 height 5
click at [75, 235] on input "FT 1g Vape Cart Distillate Tropical Cookies (Sativa)" at bounding box center [72, 237] width 5 height 5
checkbox input "true"
click at [146, 265] on li "FT 1g Vape Cart Distillate Watermelon Mojito (Hybrid)" at bounding box center [124, 269] width 117 height 8
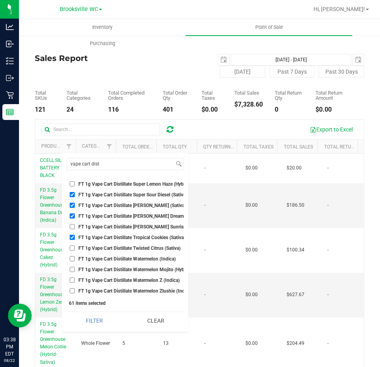
click at [147, 267] on span "FT 1g Vape Cart Distillate Watermelon Mojito (Hybrid)" at bounding box center [134, 269] width 113 height 5
click at [75, 267] on input "FT 1g Vape Cart Distillate Watermelon Mojito (Hybrid)" at bounding box center [72, 269] width 5 height 5
checkbox input "true"
click at [146, 278] on span "FT 1g Vape Cart Distillate Watermelon Z (Indica)" at bounding box center [128, 280] width 101 height 5
click at [75, 277] on input "FT 1g Vape Cart Distillate Watermelon Z (Indica)" at bounding box center [72, 279] width 5 height 5
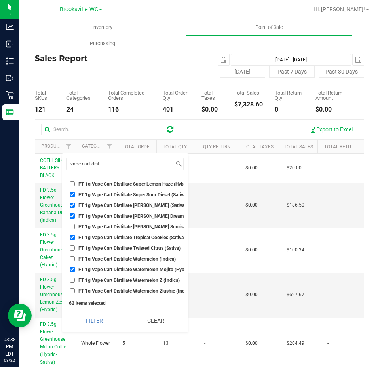
checkbox input "true"
click at [142, 289] on span "FT 1g Vape Cart Distillate Watermelon Zlushie (Indica)" at bounding box center [135, 291] width 114 height 5
click at [75, 288] on input "FT 1g Vape Cart Distillate Watermelon Zlushie (Indica)" at bounding box center [72, 290] width 5 height 5
checkbox input "true"
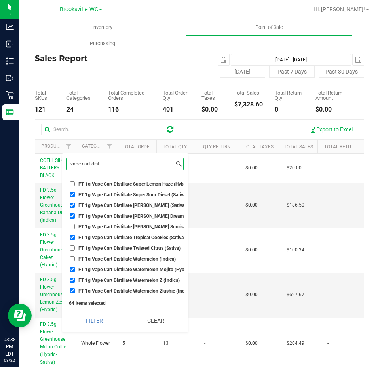
click at [106, 163] on input "vape cart dist" at bounding box center [120, 163] width 107 height 11
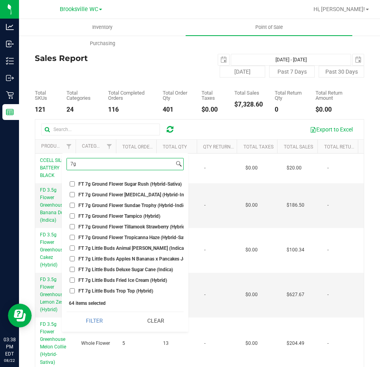
scroll to position [710, 0]
type input "7g"
click at [126, 256] on span "FT 7g Little Buds Apples N Bananas x Pancakes Jealousy (Hybrid)" at bounding box center [147, 258] width 139 height 5
click at [75, 256] on input "FT 7g Little Buds Apples N Bananas x Pancakes Jealousy (Hybrid)" at bounding box center [72, 258] width 5 height 5
checkbox input "true"
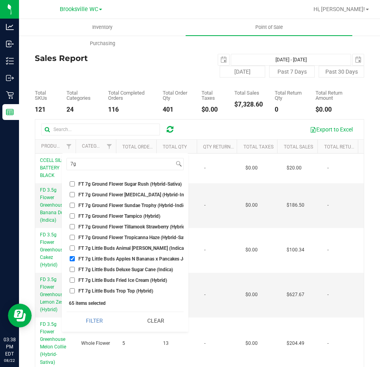
click at [122, 289] on span "FT 7g Little Buds Trop Top (Hybrid)" at bounding box center [115, 291] width 75 height 5
click at [75, 288] on input "FT 7g Little Buds Trop Top (Hybrid)" at bounding box center [72, 290] width 5 height 5
checkbox input "true"
click at [122, 162] on input "7g" at bounding box center [120, 163] width 107 height 11
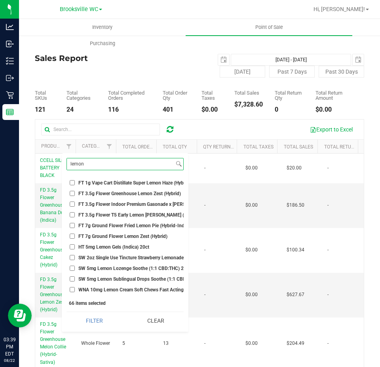
scroll to position [339, 0]
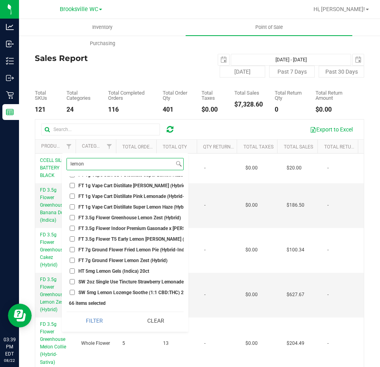
type input "lemon"
click at [117, 219] on span "FT 3.5g Flower Greenhouse Lemon Zest (Hybrid)" at bounding box center [129, 217] width 103 height 5
click at [75, 219] on input "FT 3.5g Flower Greenhouse Lemon Zest (Hybrid)" at bounding box center [72, 217] width 5 height 5
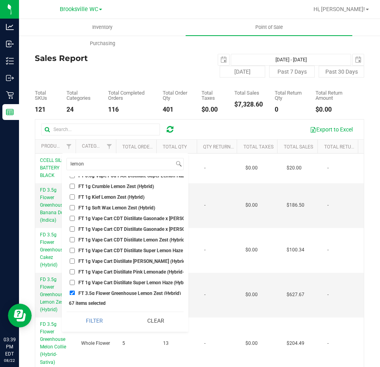
scroll to position [300, 0]
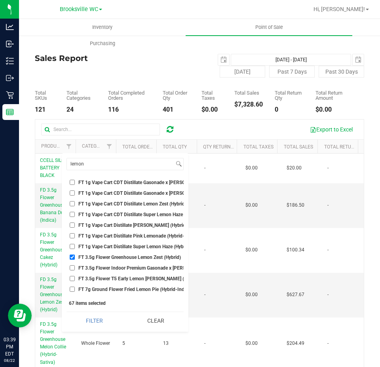
click at [101, 260] on li "FT 3.5g Flower Greenhouse Lemon Zest (Hybrid)" at bounding box center [124, 257] width 117 height 8
click at [102, 255] on span "FT 3.5g Flower Greenhouse Lemon Zest (Hybrid)" at bounding box center [129, 257] width 103 height 5
click at [75, 255] on input "FT 3.5g Flower Greenhouse Lemon Zest (Hybrid)" at bounding box center [72, 257] width 5 height 5
checkbox input "false"
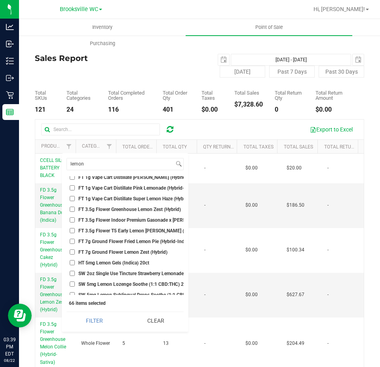
scroll to position [379, 0]
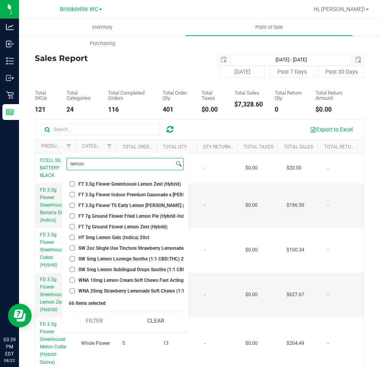
click at [93, 164] on input "lemon" at bounding box center [120, 163] width 107 height 11
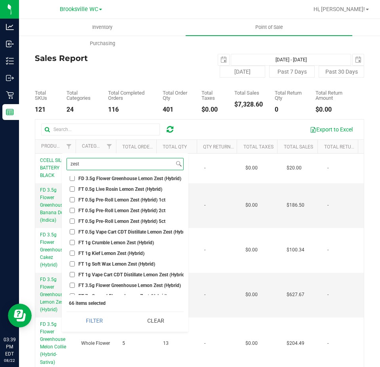
scroll to position [0, 0]
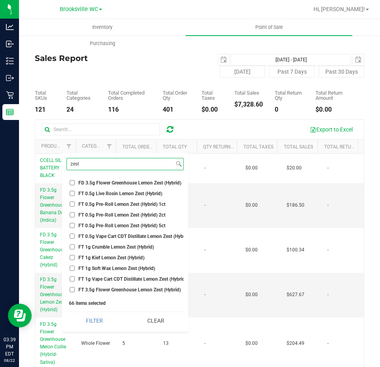
type input "zest"
click at [148, 183] on span "FD 3.5g Flower Greenhouse Lemon Zest (Hybrid)" at bounding box center [129, 182] width 103 height 5
click at [75, 183] on input "FD 3.5g Flower Greenhouse Lemon Zest (Hybrid)" at bounding box center [72, 182] width 5 height 5
checkbox input "true"
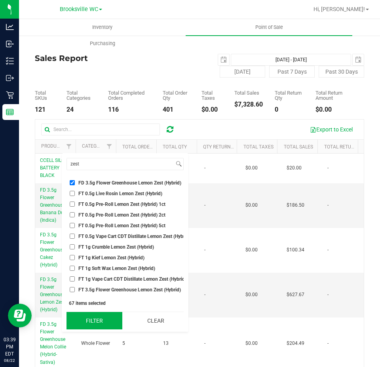
click at [103, 325] on button "Filter" at bounding box center [94, 320] width 56 height 17
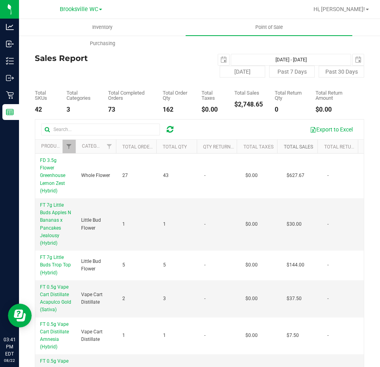
click at [295, 145] on link "Total Sales" at bounding box center [298, 147] width 29 height 6
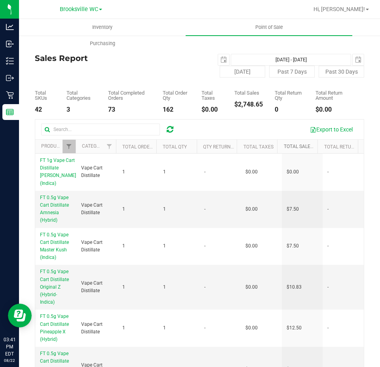
click at [295, 145] on link "Total Sales" at bounding box center [303, 147] width 38 height 6
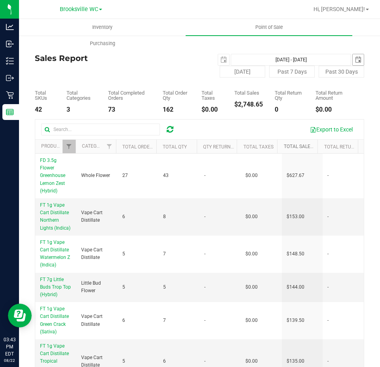
click at [355, 61] on span "select" at bounding box center [358, 60] width 6 height 6
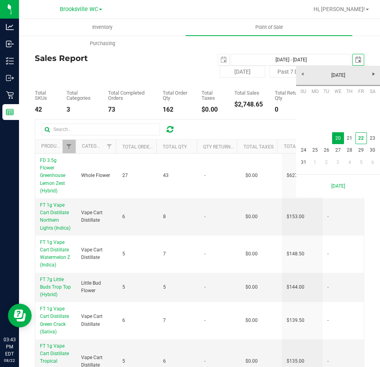
scroll to position [0, 20]
click at [353, 141] on link "21" at bounding box center [349, 138] width 11 height 12
type input "Aug 20, 2025 - Aug 21, 2025"
type input "2025-08-21"
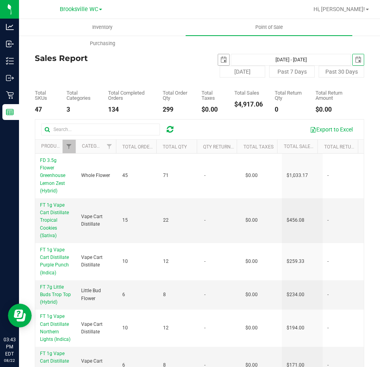
click at [218, 62] on span "select" at bounding box center [223, 59] width 11 height 11
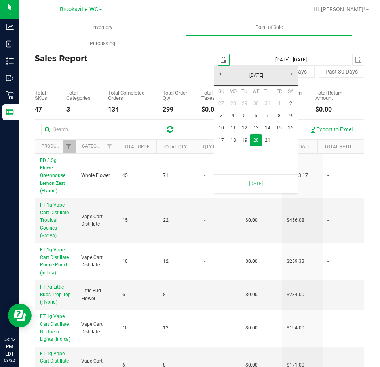
scroll to position [0, 20]
click at [268, 138] on link "21" at bounding box center [267, 140] width 11 height 12
type input "Aug 21, 2025 - Aug 21, 2025"
type input "2025-08-21"
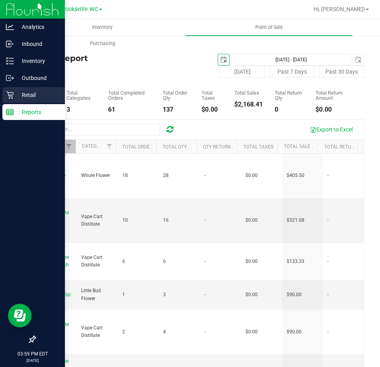
click at [14, 92] on p "Retail" at bounding box center [37, 94] width 47 height 9
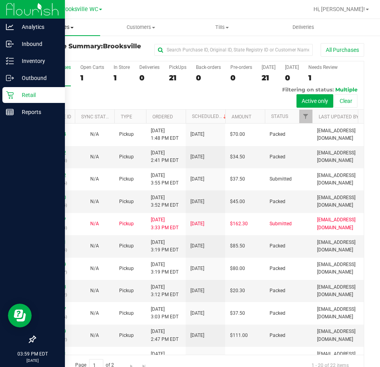
click at [62, 27] on span "Purchases" at bounding box center [59, 27] width 81 height 7
click at [47, 54] on span "Fulfillment" at bounding box center [43, 57] width 49 height 7
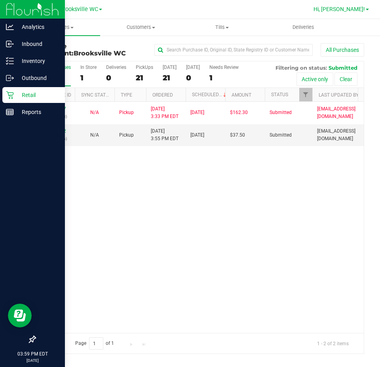
click at [355, 11] on span "Hi, [PERSON_NAME]!" at bounding box center [338, 9] width 51 height 6
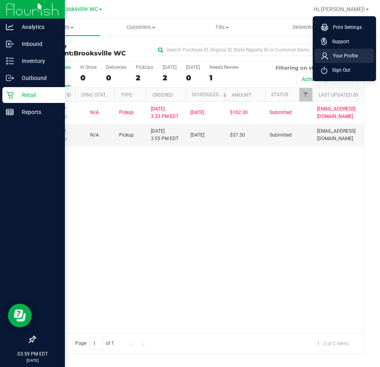
click at [354, 57] on span "Your Profile" at bounding box center [343, 56] width 30 height 8
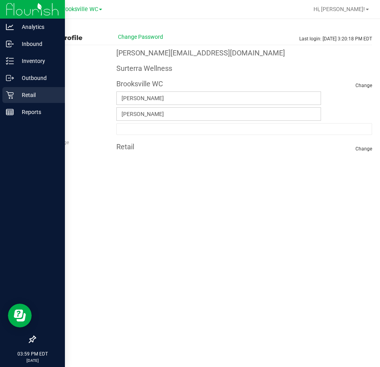
click at [17, 96] on p "Retail" at bounding box center [37, 94] width 47 height 9
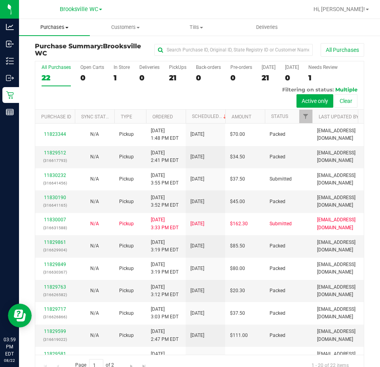
click at [66, 25] on span "Purchases" at bounding box center [54, 27] width 71 height 7
click at [53, 58] on span "Fulfillment" at bounding box center [43, 57] width 49 height 7
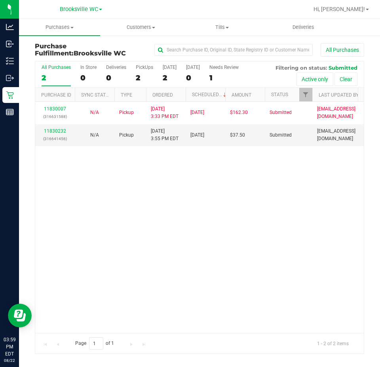
click at [120, 181] on div "11830007 (316631588) N/A Pickup 8/22/2025 3:33 PM EDT 8/22/2025 $162.30 Submitt…" at bounding box center [199, 217] width 329 height 231
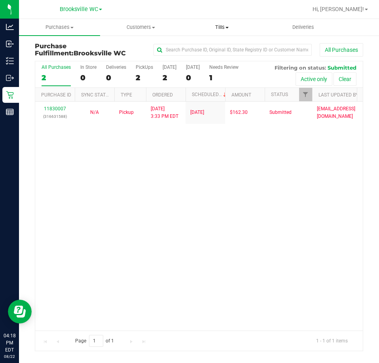
click at [225, 31] on uib-tab-heading "Tills Manage tills Reconcile e-payments" at bounding box center [222, 27] width 80 height 16
click at [218, 47] on span "Manage tills" at bounding box center [207, 47] width 53 height 7
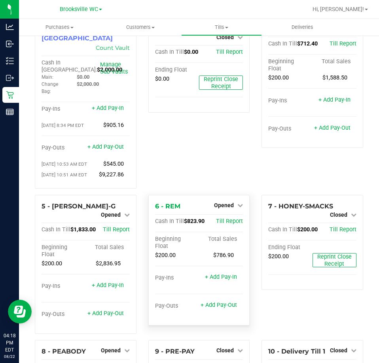
scroll to position [40, 0]
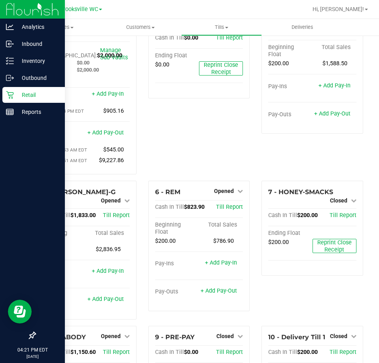
click at [12, 94] on icon at bounding box center [10, 95] width 8 height 8
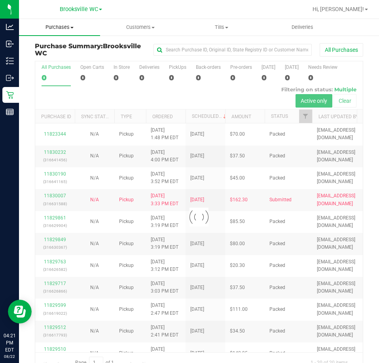
click at [62, 28] on span "Purchases" at bounding box center [59, 27] width 81 height 7
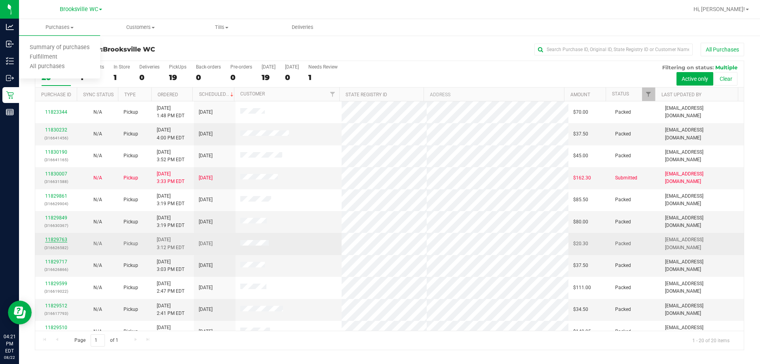
click at [59, 242] on link "11829763" at bounding box center [56, 240] width 22 height 6
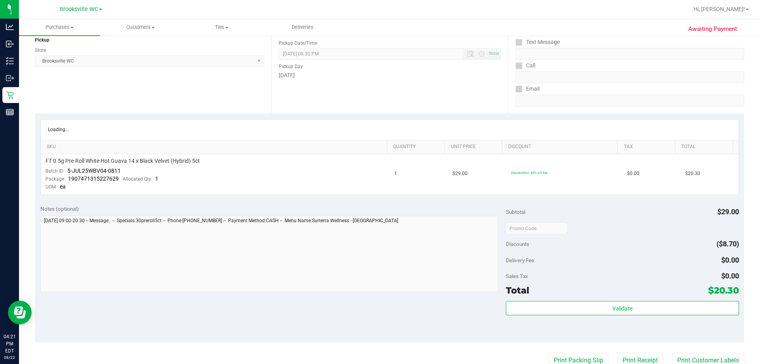
scroll to position [198, 0]
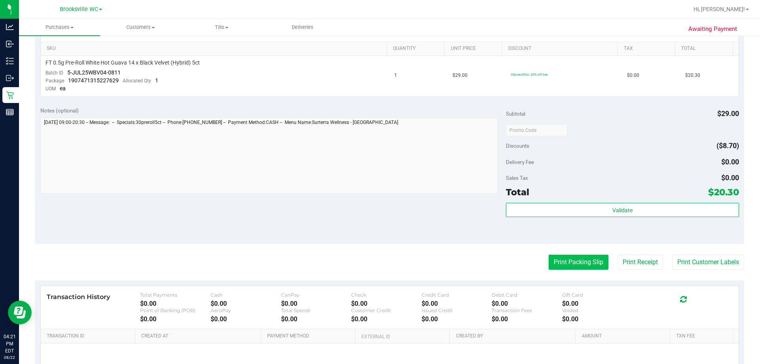
click at [552, 267] on button "Print Packing Slip" at bounding box center [579, 262] width 60 height 15
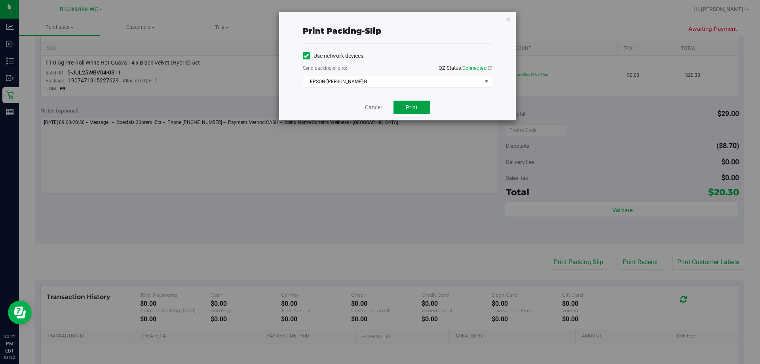
click at [421, 110] on button "Print" at bounding box center [411, 107] width 36 height 13
click at [381, 111] on link "Cancel" at bounding box center [373, 107] width 17 height 8
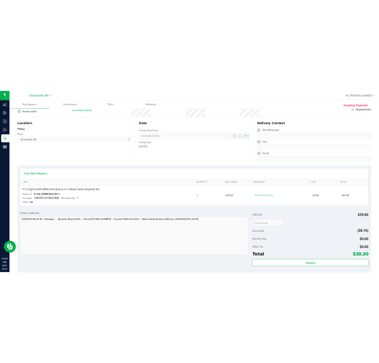
scroll to position [0, 0]
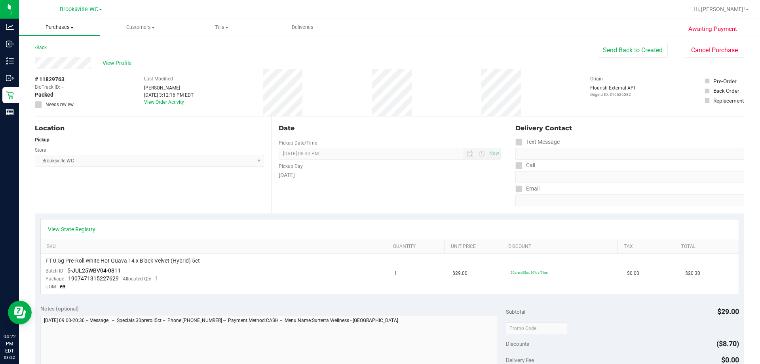
click at [60, 26] on span "Purchases" at bounding box center [59, 27] width 81 height 7
click at [57, 55] on span "Fulfillment" at bounding box center [43, 57] width 49 height 7
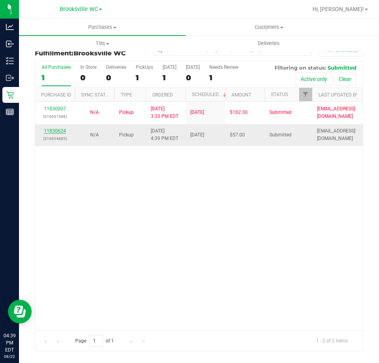
click at [57, 131] on link "11830624" at bounding box center [55, 131] width 22 height 6
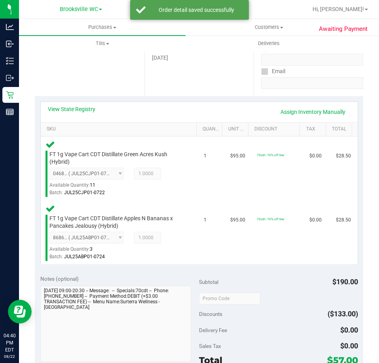
scroll to position [237, 0]
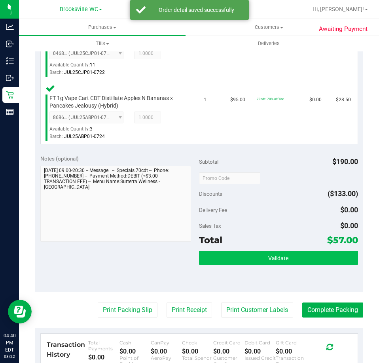
click at [289, 249] on div "Subtotal $190.00 Discounts ($133.00) Delivery Fee $0.00 Sales Tax $0.00 Total $…" at bounding box center [278, 221] width 159 height 132
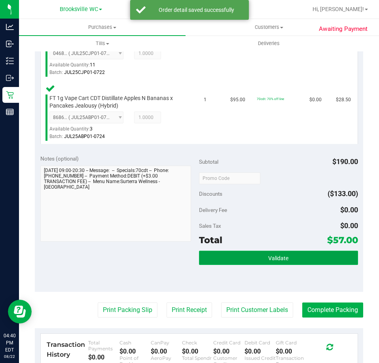
click at [293, 260] on button "Validate" at bounding box center [278, 258] width 159 height 14
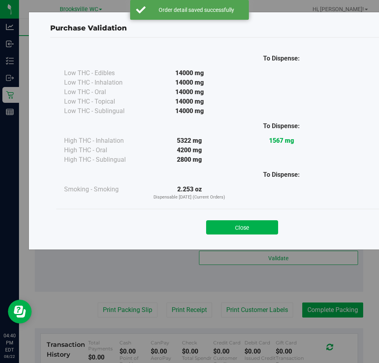
click at [230, 216] on div "Close" at bounding box center [242, 225] width 360 height 20
click at [239, 231] on button "Close" at bounding box center [242, 227] width 72 height 14
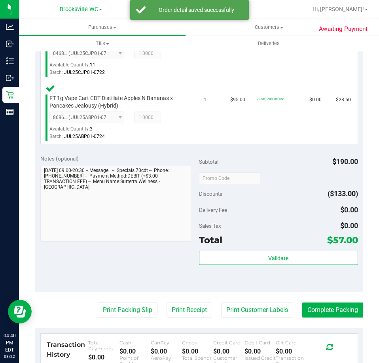
scroll to position [356, 0]
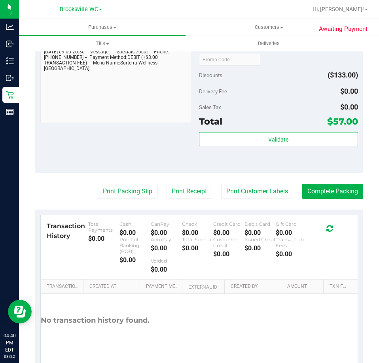
click at [117, 183] on purchase-details "Back Edit Purchase Cancel Purchase View Profile # 11830624 BioTrack ID: - Submi…" at bounding box center [199, 33] width 329 height 693
click at [117, 189] on button "Print Packing Slip" at bounding box center [128, 191] width 60 height 15
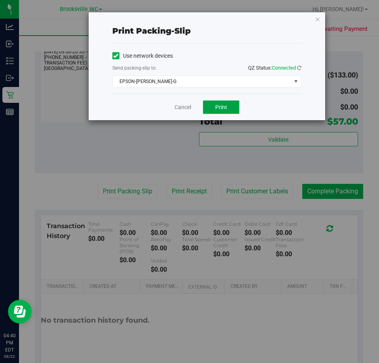
click at [224, 101] on button "Print" at bounding box center [221, 107] width 36 height 13
click at [180, 108] on link "Cancel" at bounding box center [183, 107] width 17 height 8
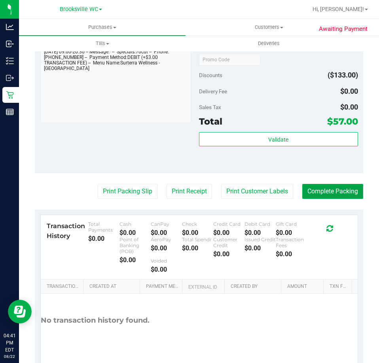
click at [353, 190] on button "Complete Packing" at bounding box center [332, 191] width 61 height 15
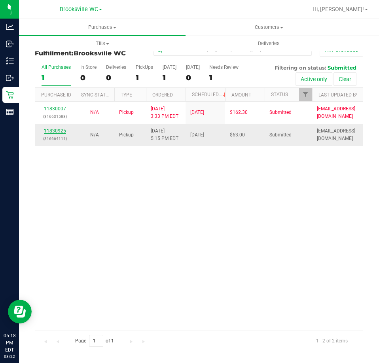
click at [53, 129] on link "11830925" at bounding box center [55, 131] width 22 height 6
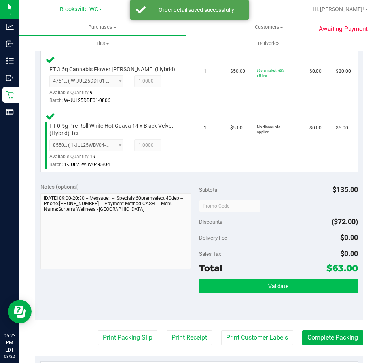
scroll to position [317, 0]
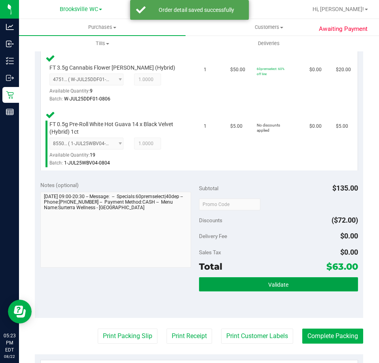
click at [274, 288] on span "Validate" at bounding box center [278, 285] width 20 height 6
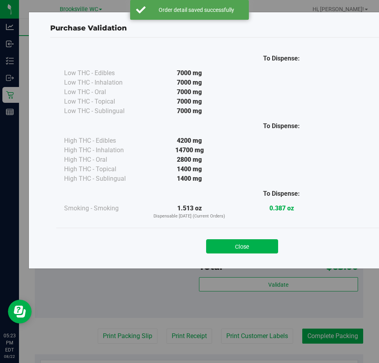
click at [244, 247] on button "Close" at bounding box center [242, 246] width 72 height 14
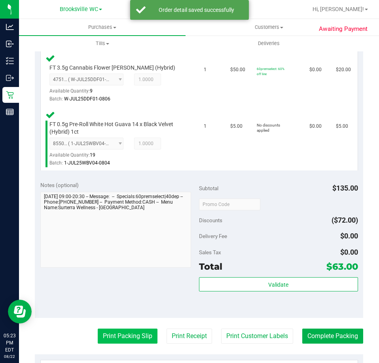
click at [129, 333] on button "Print Packing Slip" at bounding box center [128, 336] width 60 height 15
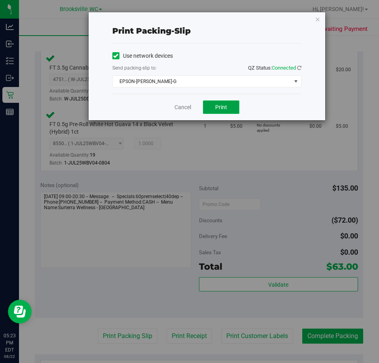
click at [230, 106] on button "Print" at bounding box center [221, 107] width 36 height 13
click at [317, 20] on icon "button" at bounding box center [318, 18] width 6 height 9
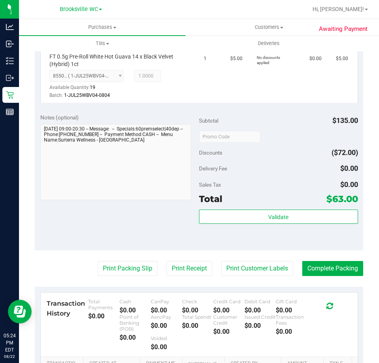
scroll to position [435, 0]
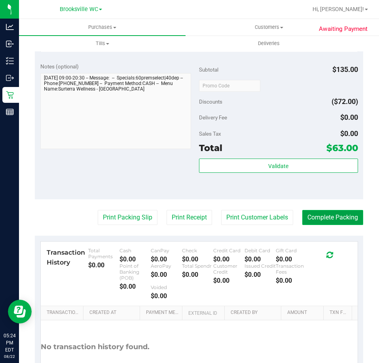
click at [322, 216] on button "Complete Packing" at bounding box center [332, 217] width 61 height 15
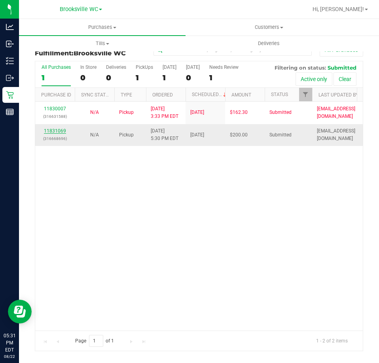
click at [50, 129] on link "11831069" at bounding box center [55, 131] width 22 height 6
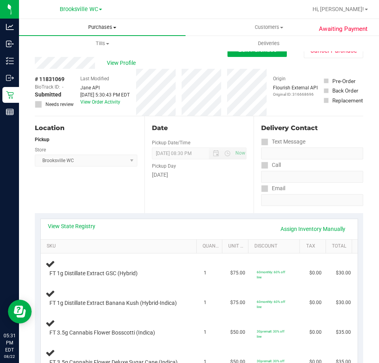
click at [90, 27] on span "Purchases" at bounding box center [102, 27] width 167 height 7
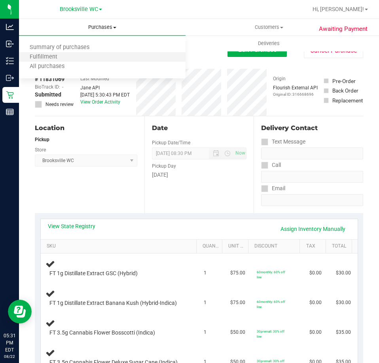
click at [81, 56] on li "Fulfillment" at bounding box center [102, 57] width 167 height 9
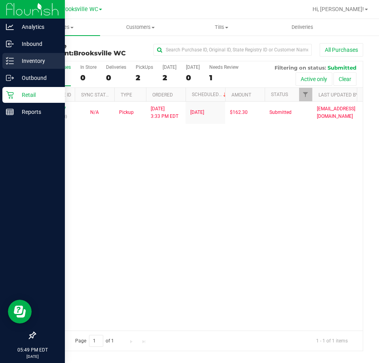
click at [26, 55] on div "Inventory" at bounding box center [33, 61] width 63 height 16
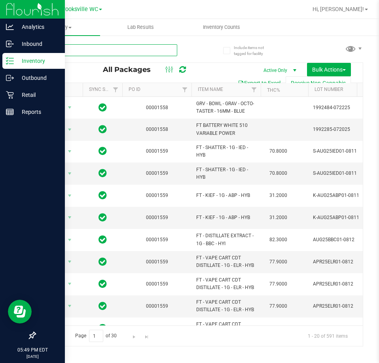
click at [83, 53] on input "text" at bounding box center [106, 50] width 142 height 12
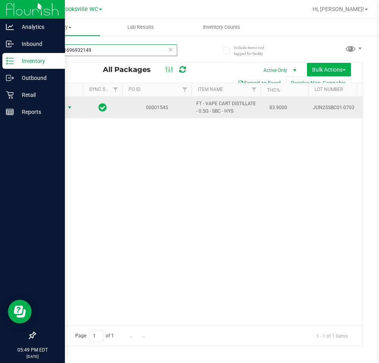
type input "7855341696932149"
click at [54, 109] on span "Action" at bounding box center [53, 107] width 21 height 11
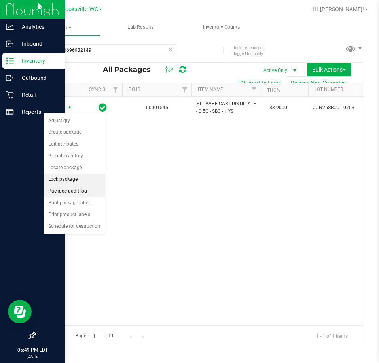
click at [63, 182] on li "Lock package" at bounding box center [74, 180] width 61 height 12
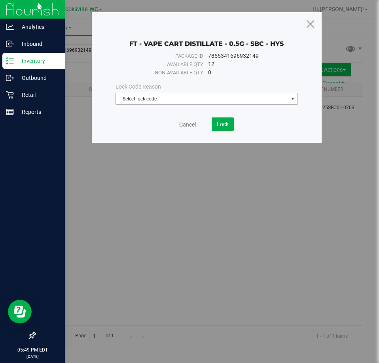
click at [155, 99] on span "Select lock code" at bounding box center [202, 98] width 172 height 11
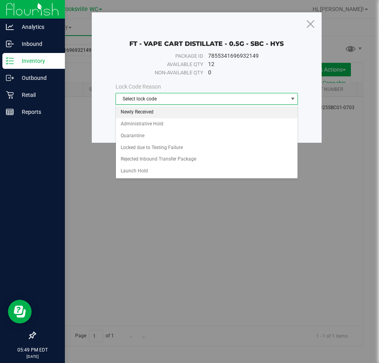
click at [142, 112] on li "Newly Received" at bounding box center [207, 112] width 182 height 12
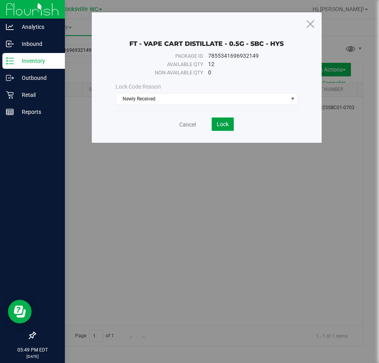
click at [216, 126] on button "Lock" at bounding box center [223, 124] width 22 height 13
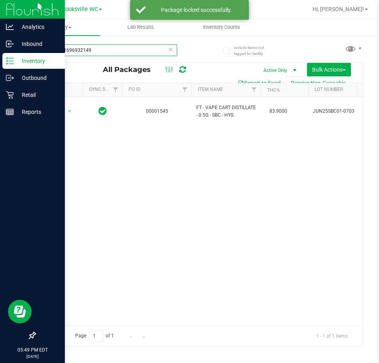
click at [106, 53] on input "7855341696932149" at bounding box center [106, 50] width 142 height 12
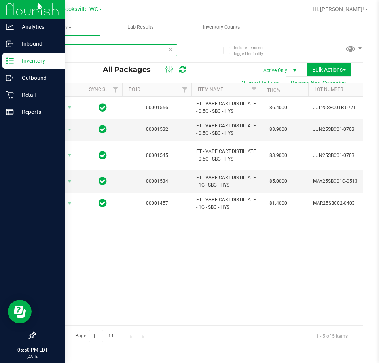
type input "sbc"
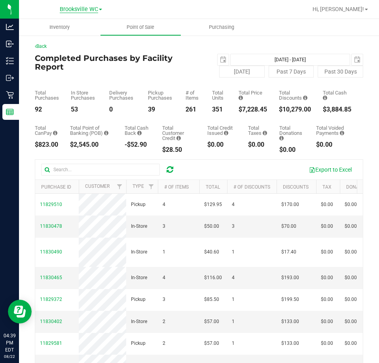
click at [80, 8] on span "Brooksville WC" at bounding box center [79, 9] width 38 height 7
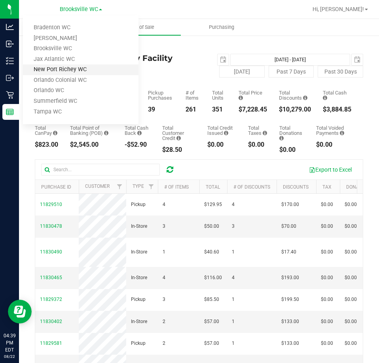
click at [109, 66] on link "New Port Richey WC" at bounding box center [81, 70] width 116 height 11
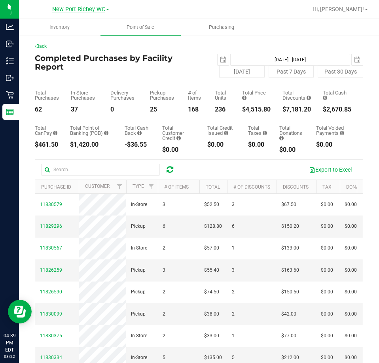
click at [103, 11] on span "New Port Richey WC" at bounding box center [78, 9] width 53 height 7
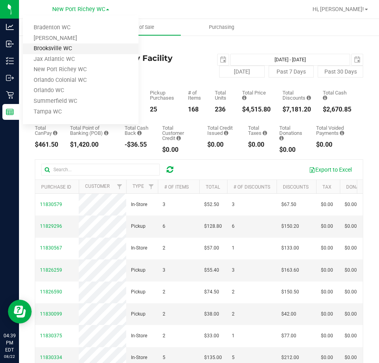
click at [88, 44] on link "Brooksville WC" at bounding box center [81, 49] width 116 height 11
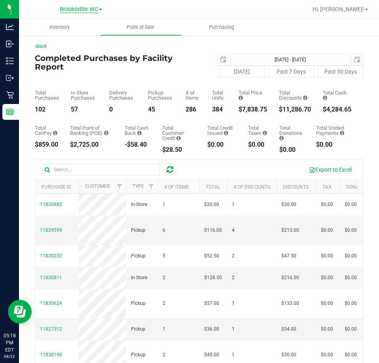
click at [89, 7] on span "Brooksville WC" at bounding box center [79, 9] width 38 height 7
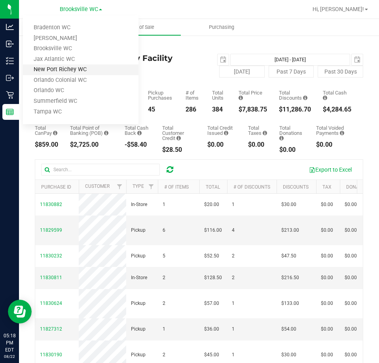
click at [80, 73] on link "New Port Richey WC" at bounding box center [81, 70] width 116 height 11
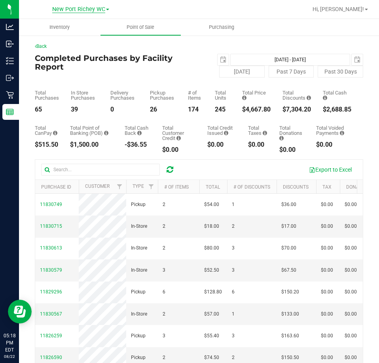
click at [76, 11] on span "New Port Richey WC" at bounding box center [78, 9] width 53 height 7
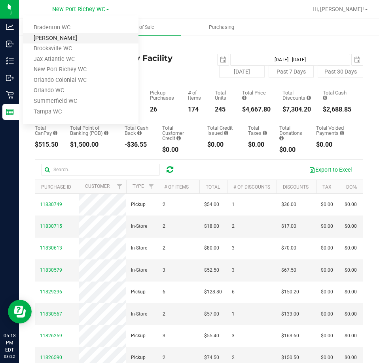
click at [78, 33] on link "[PERSON_NAME]" at bounding box center [81, 38] width 116 height 11
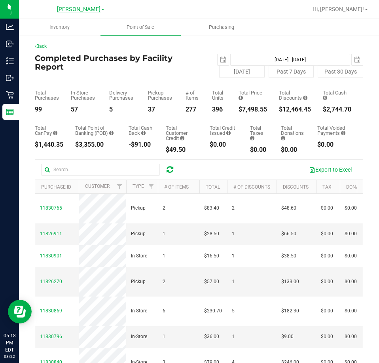
click at [78, 8] on span "Brandon WC" at bounding box center [79, 9] width 44 height 7
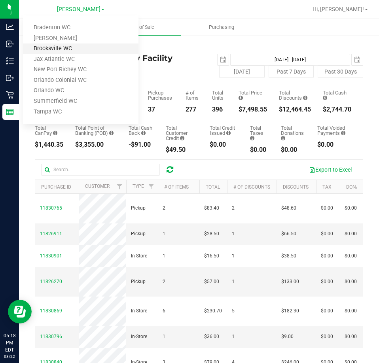
click at [78, 46] on link "Brooksville WC" at bounding box center [81, 49] width 116 height 11
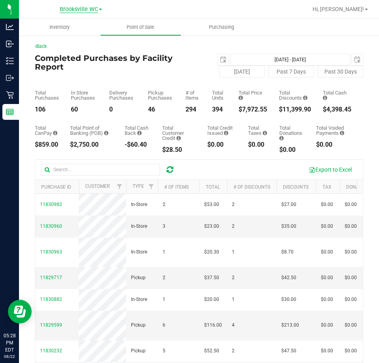
click at [95, 13] on span "Brooksville WC" at bounding box center [79, 9] width 38 height 7
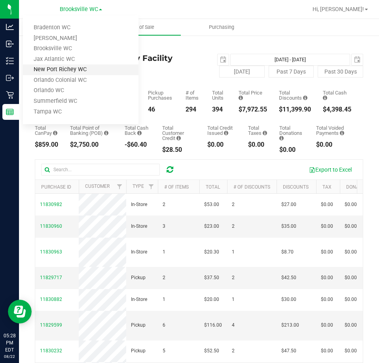
click at [79, 69] on link "New Port Richey WC" at bounding box center [81, 70] width 116 height 11
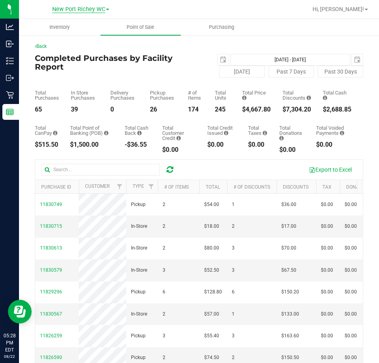
click at [81, 9] on span "New Port Richey WC" at bounding box center [78, 9] width 53 height 7
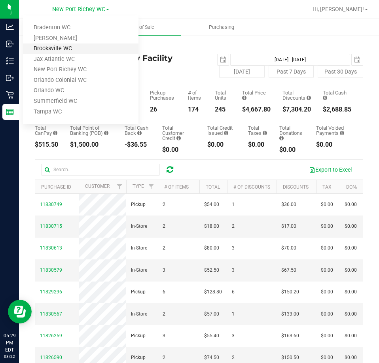
click at [69, 48] on link "Brooksville WC" at bounding box center [81, 49] width 116 height 11
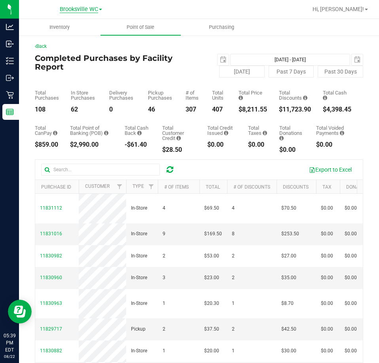
click at [90, 6] on span "Brooksville WC" at bounding box center [79, 9] width 38 height 7
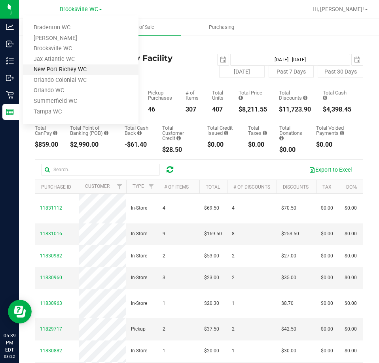
click at [87, 69] on link "New Port Richey WC" at bounding box center [81, 70] width 116 height 11
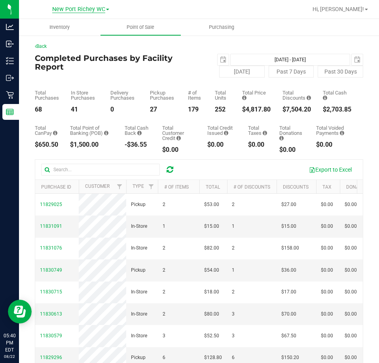
click at [90, 7] on span "New Port Richey WC" at bounding box center [78, 9] width 53 height 7
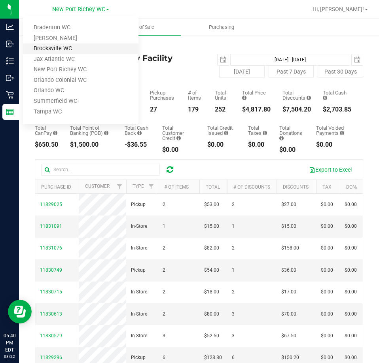
click at [87, 50] on link "Brooksville WC" at bounding box center [81, 49] width 116 height 11
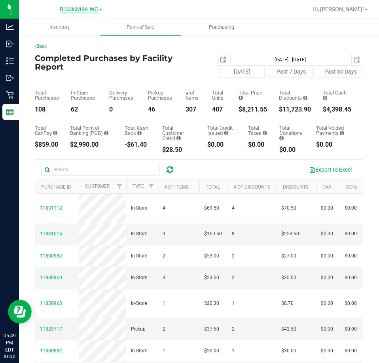
click at [70, 8] on span "Brooksville WC" at bounding box center [79, 9] width 38 height 7
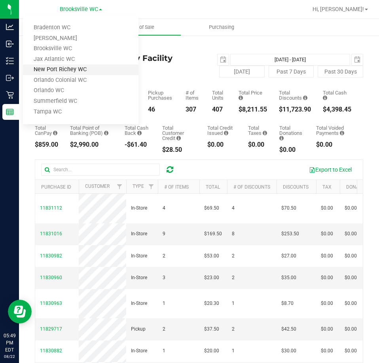
click at [82, 66] on link "New Port Richey WC" at bounding box center [81, 70] width 116 height 11
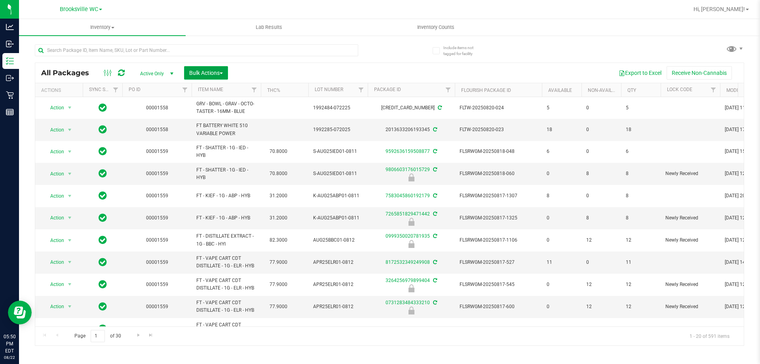
click at [203, 74] on span "Bulk Actions" at bounding box center [206, 73] width 34 height 6
click at [220, 152] on div "Lock/Unlock packages" at bounding box center [221, 150] width 65 height 13
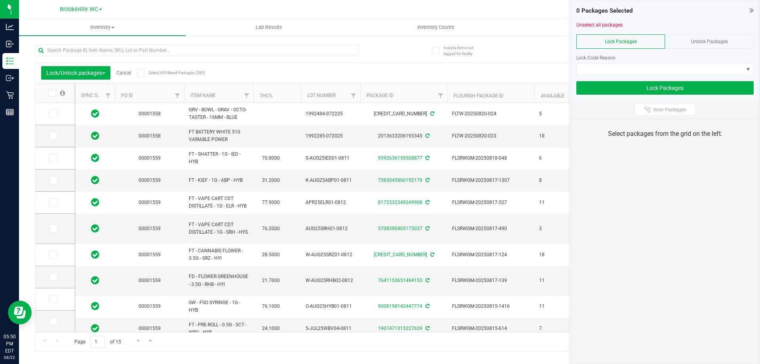
click at [369, 75] on div "Export to Excel Receive Non-Cannabis" at bounding box center [463, 72] width 550 height 13
click at [379, 9] on div "0 Packages Selected Unselect all packages Lock Packages Unlock Packages Lock Co…" at bounding box center [664, 50] width 189 height 100
click at [223, 97] on th "Item Name" at bounding box center [218, 93] width 69 height 20
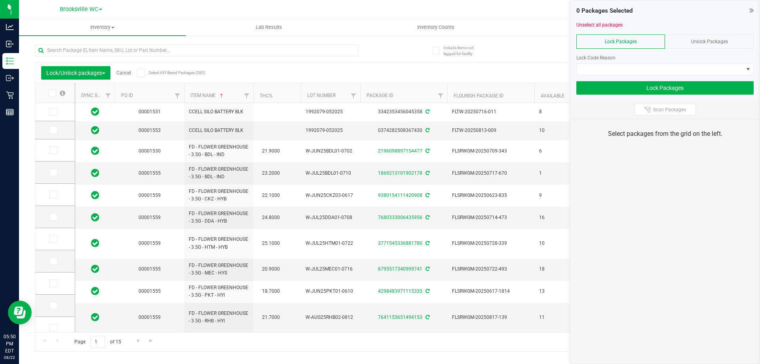
click at [379, 9] on icon at bounding box center [751, 10] width 4 height 8
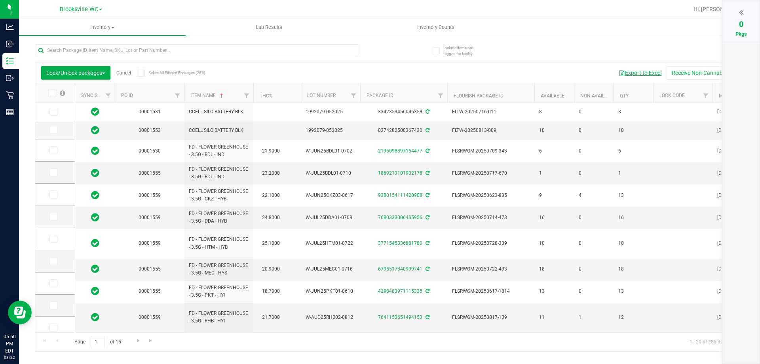
click at [379, 72] on button "Export to Excel" at bounding box center [640, 72] width 53 height 13
click at [379, 70] on button "Export to Excel" at bounding box center [640, 72] width 53 height 13
click at [379, 73] on button "Export to Excel" at bounding box center [640, 72] width 53 height 13
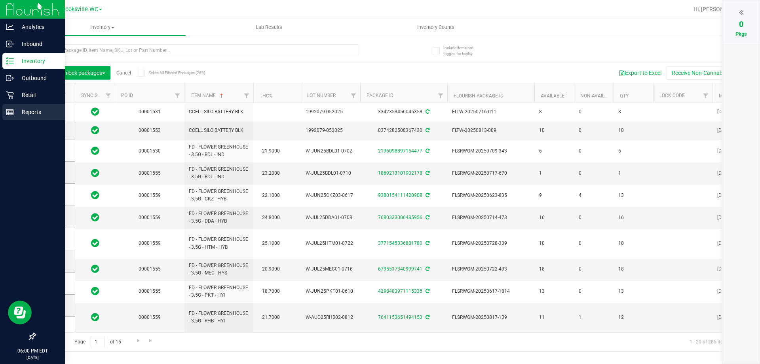
click at [12, 117] on div "Reports" at bounding box center [33, 112] width 63 height 16
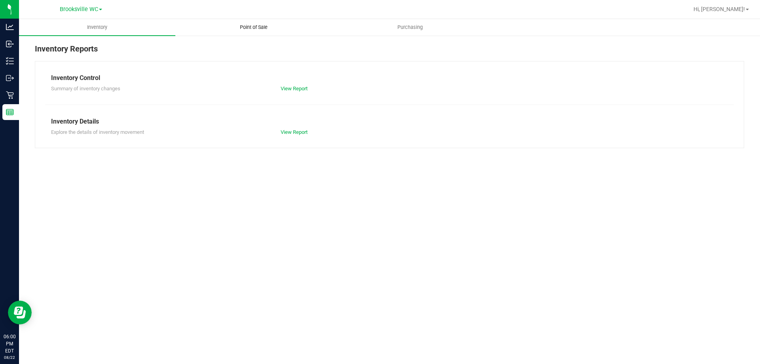
click at [244, 31] on uib-tab-heading "Point of Sale" at bounding box center [254, 27] width 156 height 16
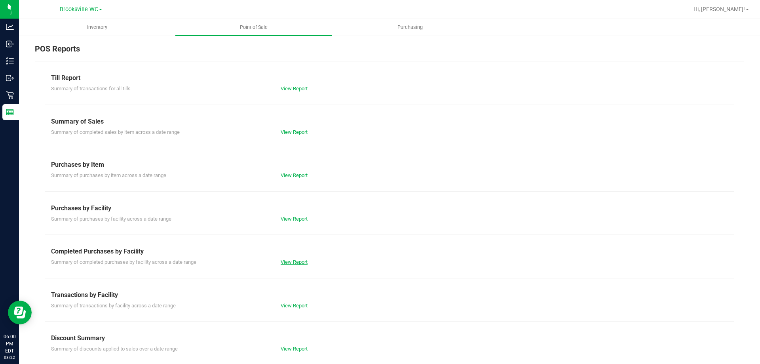
click at [292, 263] on link "View Report" at bounding box center [294, 262] width 27 height 6
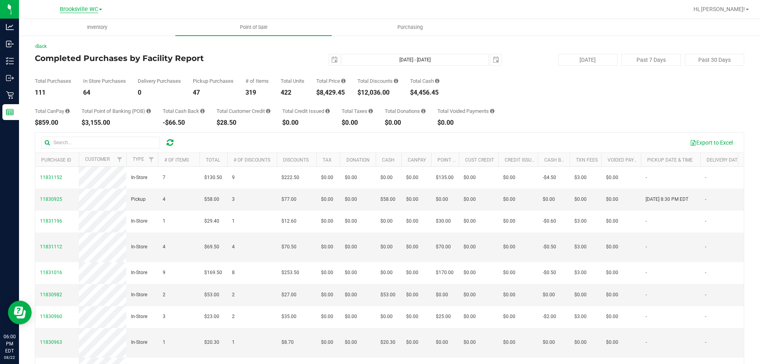
click at [73, 11] on span "Brooksville WC" at bounding box center [79, 9] width 38 height 7
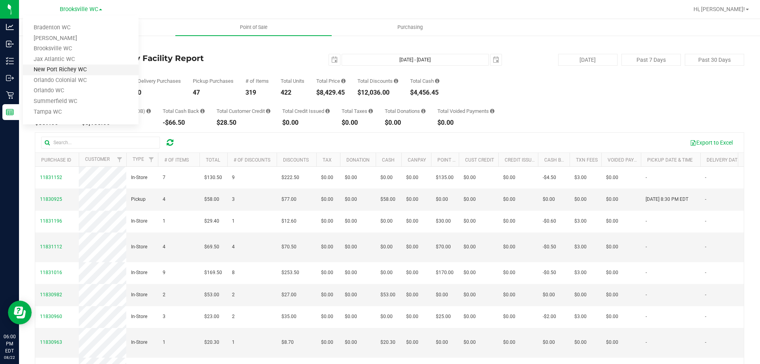
click at [69, 68] on link "New Port Richey WC" at bounding box center [81, 70] width 116 height 11
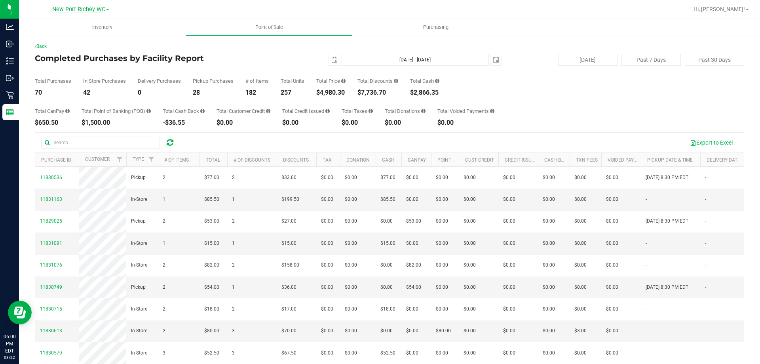
click at [85, 9] on span "New Port Richey WC" at bounding box center [78, 9] width 53 height 7
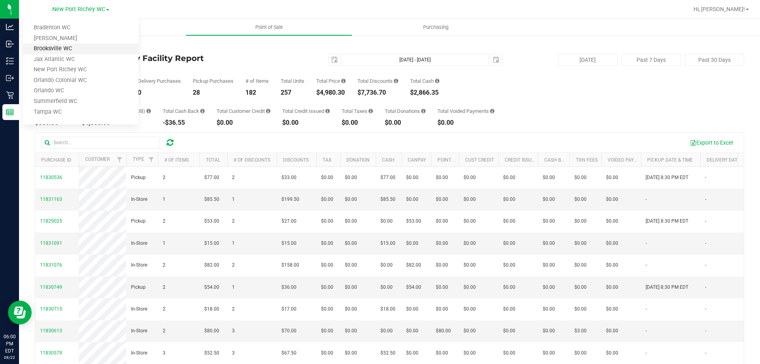
click at [75, 48] on link "Brooksville WC" at bounding box center [81, 49] width 116 height 11
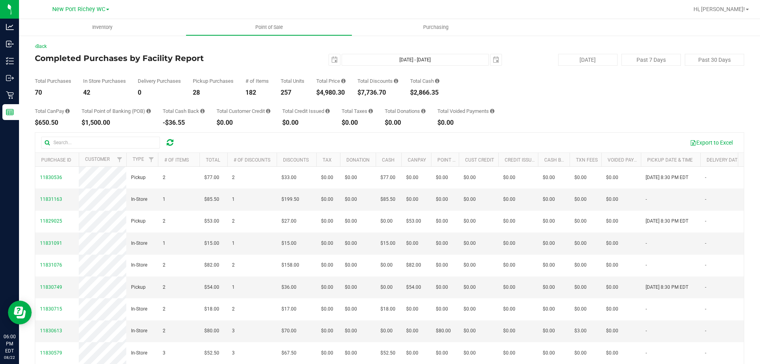
click at [71, 15] on div "New Port Richey WC" at bounding box center [81, 9] width 116 height 12
click at [71, 13] on div "New Port Richey WC" at bounding box center [80, 8] width 57 height 9
click at [70, 10] on span "New Port Richey WC" at bounding box center [78, 9] width 53 height 7
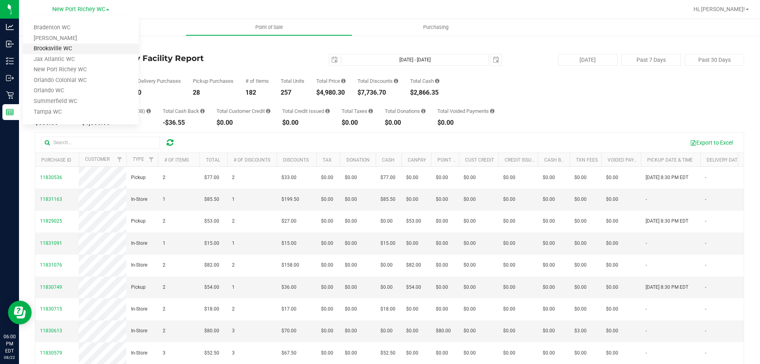
click at [60, 48] on link "Brooksville WC" at bounding box center [81, 49] width 116 height 11
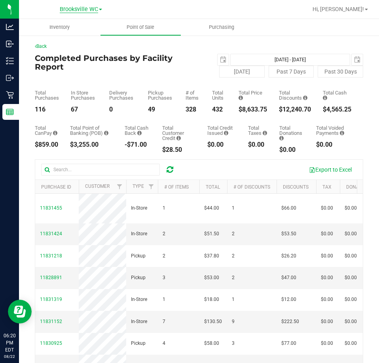
click at [74, 8] on span "Brooksville WC" at bounding box center [79, 9] width 38 height 7
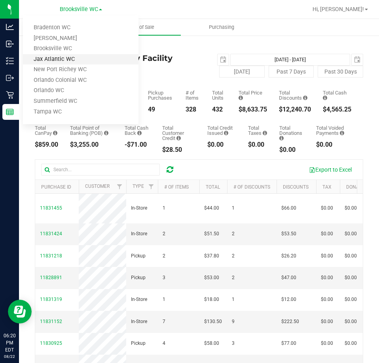
click at [63, 64] on link "Jax Atlantic WC" at bounding box center [81, 59] width 116 height 11
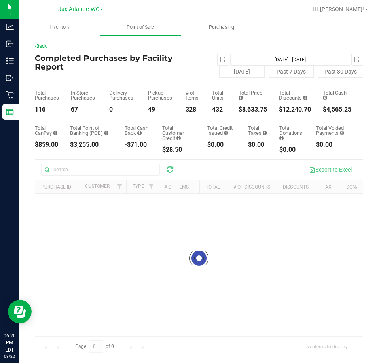
click at [65, 10] on span "Jax Atlantic WC" at bounding box center [78, 9] width 41 height 7
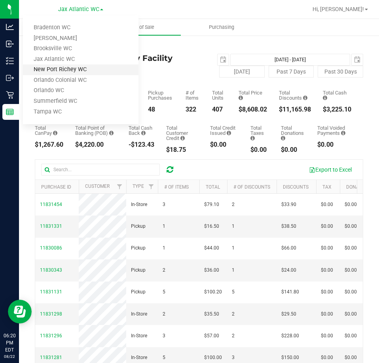
click at [57, 70] on link "New Port Richey WC" at bounding box center [81, 70] width 116 height 11
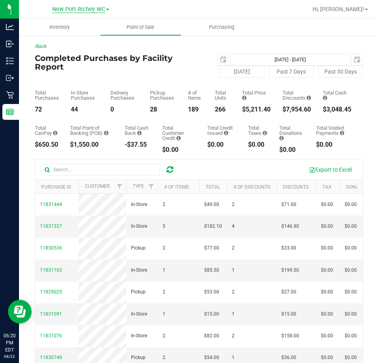
drag, startPoint x: 75, startPoint y: 5, endPoint x: 70, endPoint y: 8, distance: 5.7
click at [75, 5] on div "New Port [PERSON_NAME] [GEOGRAPHIC_DATA] [PERSON_NAME] WC [GEOGRAPHIC_DATA] WC …" at bounding box center [80, 8] width 57 height 9
